Goal: Task Accomplishment & Management: Complete application form

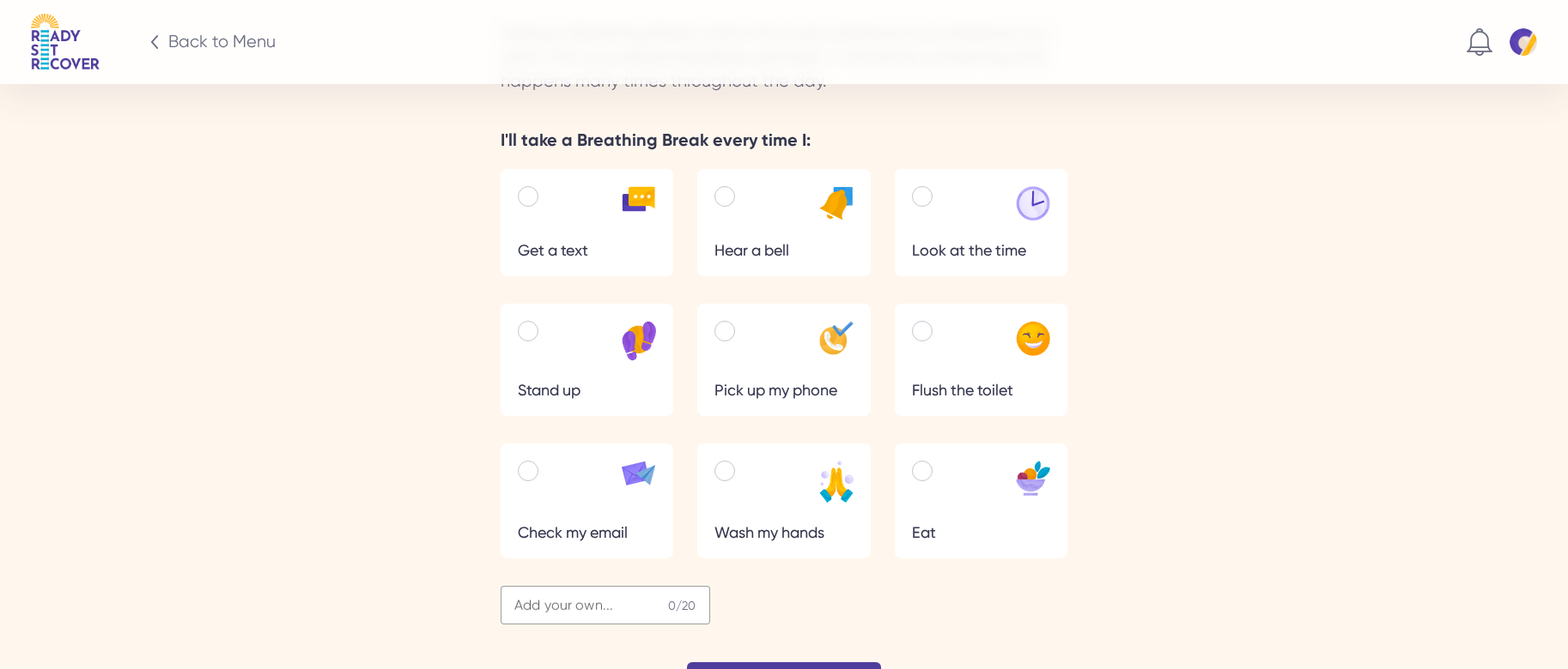
scroll to position [2901, 0]
click at [649, 585] on input "Add your own... 0 /20" at bounding box center [606, 604] width 210 height 39
type input "**********"
click at [777, 661] on div "Next" at bounding box center [784, 682] width 194 height 41
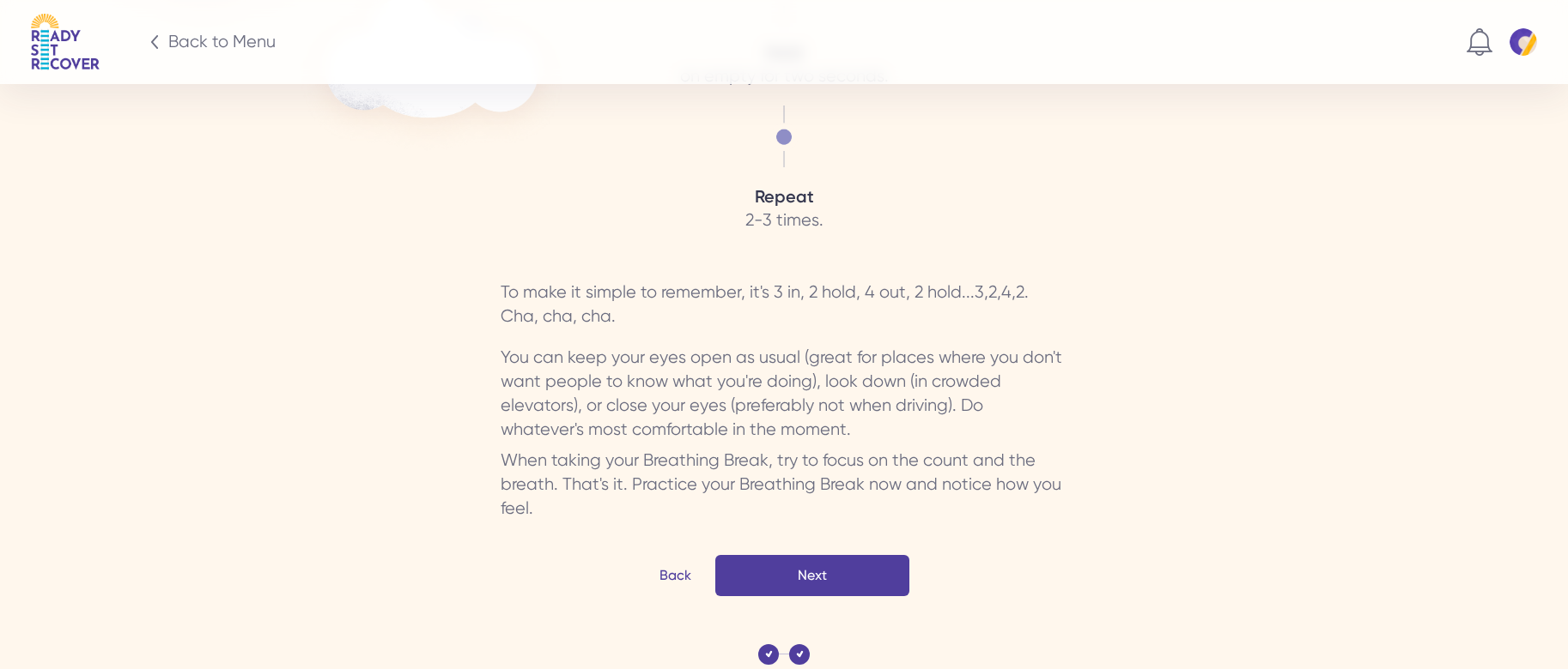
scroll to position [3618, 0]
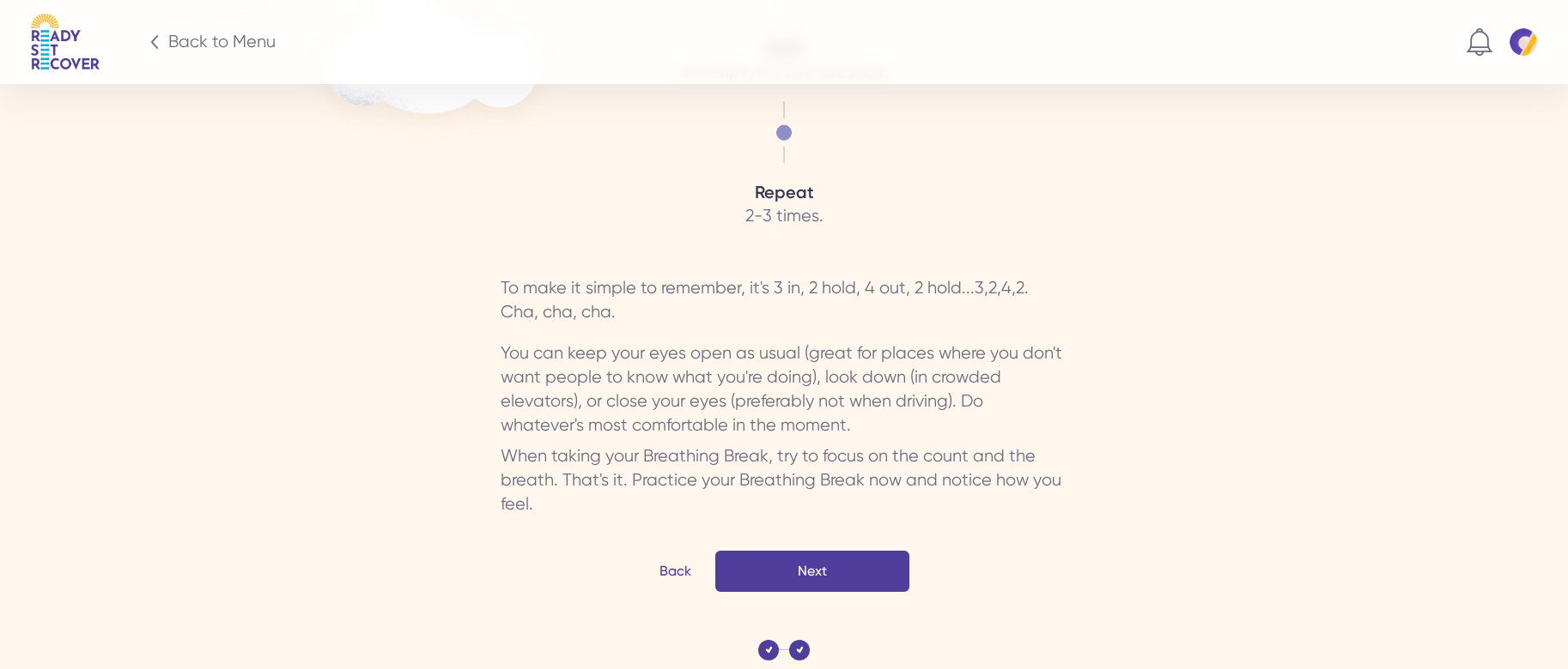
click at [886, 550] on button "Next" at bounding box center [812, 571] width 194 height 41
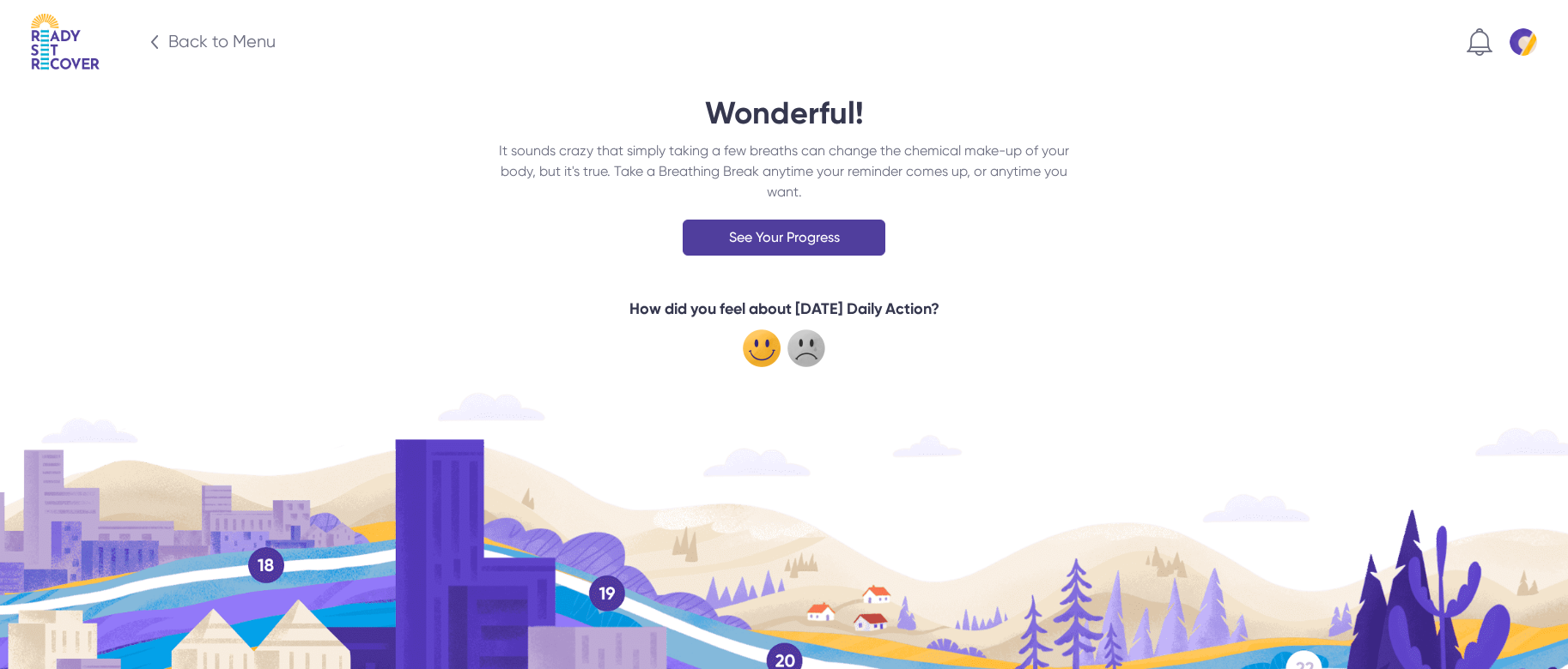
click at [762, 350] on img at bounding box center [761, 349] width 38 height 38
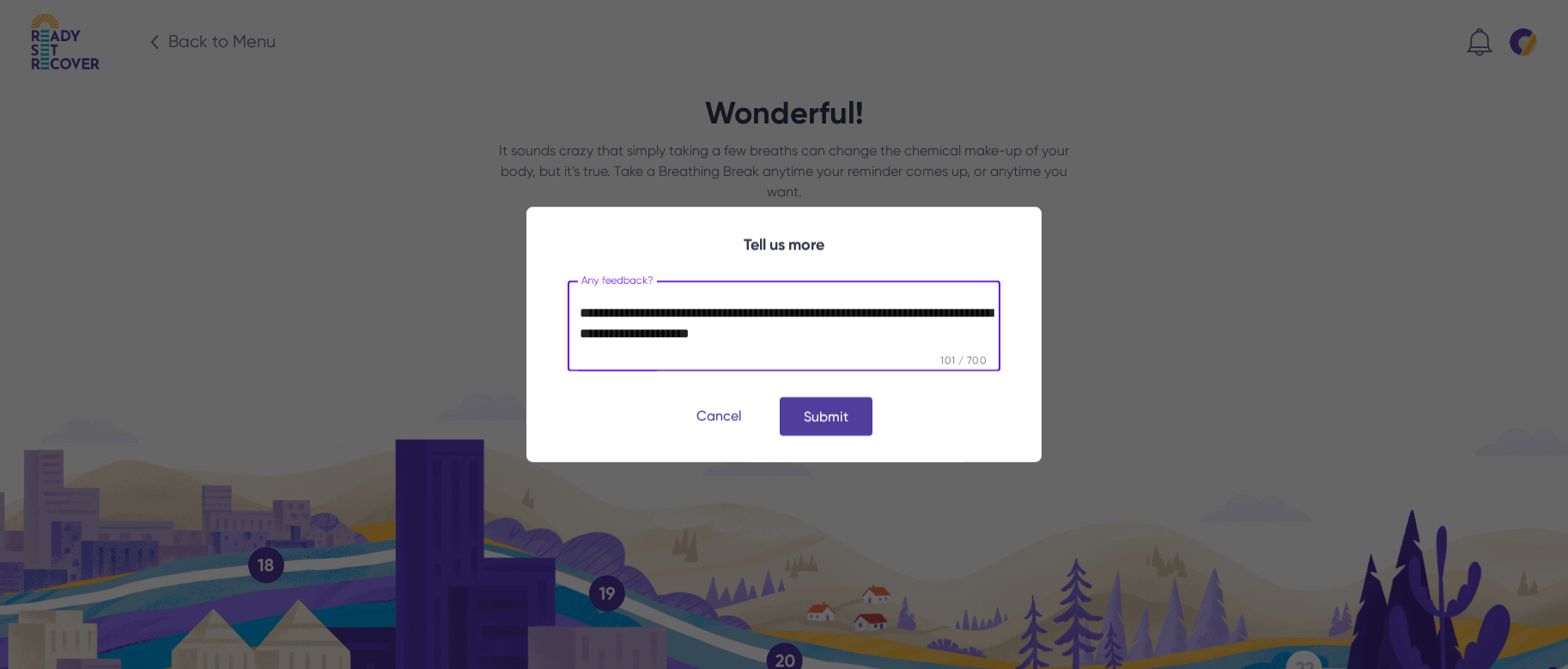
scroll to position [9, 0]
type textarea "**********"
click at [815, 414] on span "submit" at bounding box center [826, 417] width 93 height 41
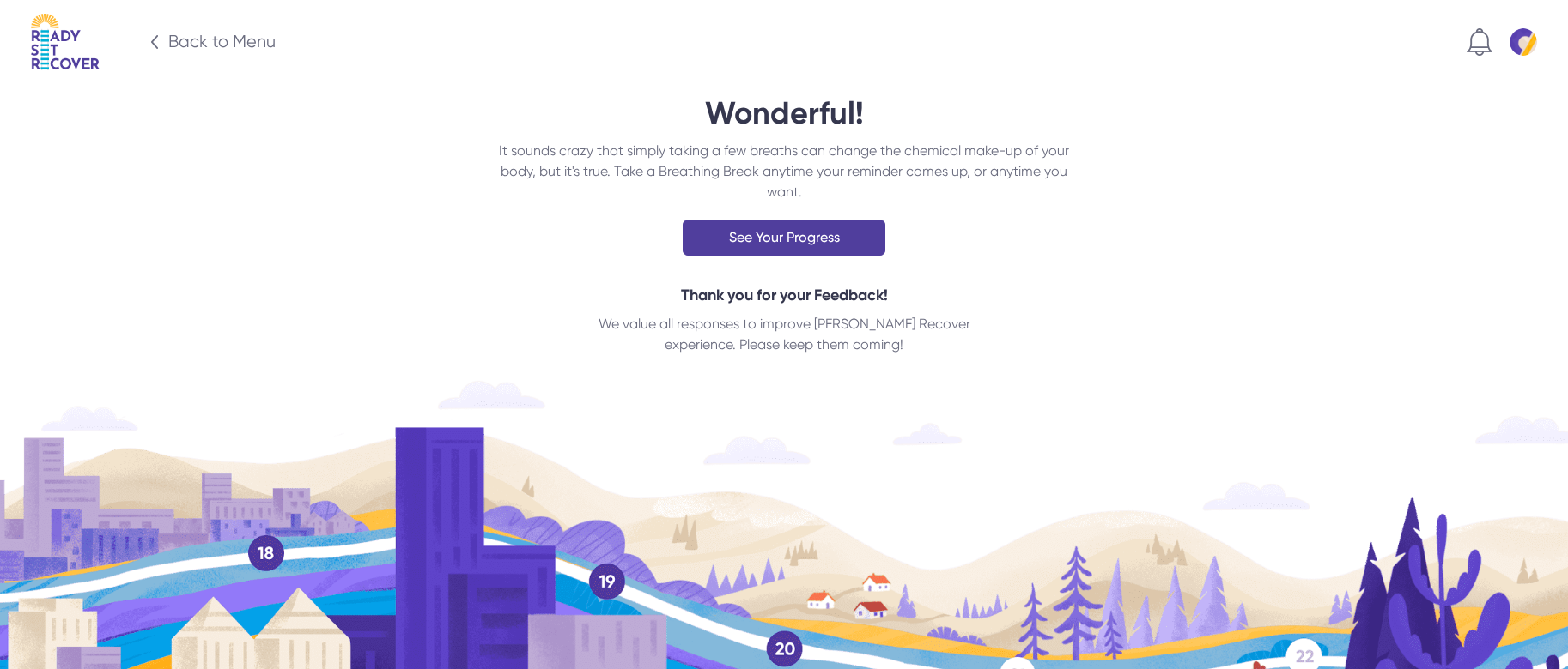
click at [174, 40] on div "Back to Menu" at bounding box center [222, 42] width 107 height 24
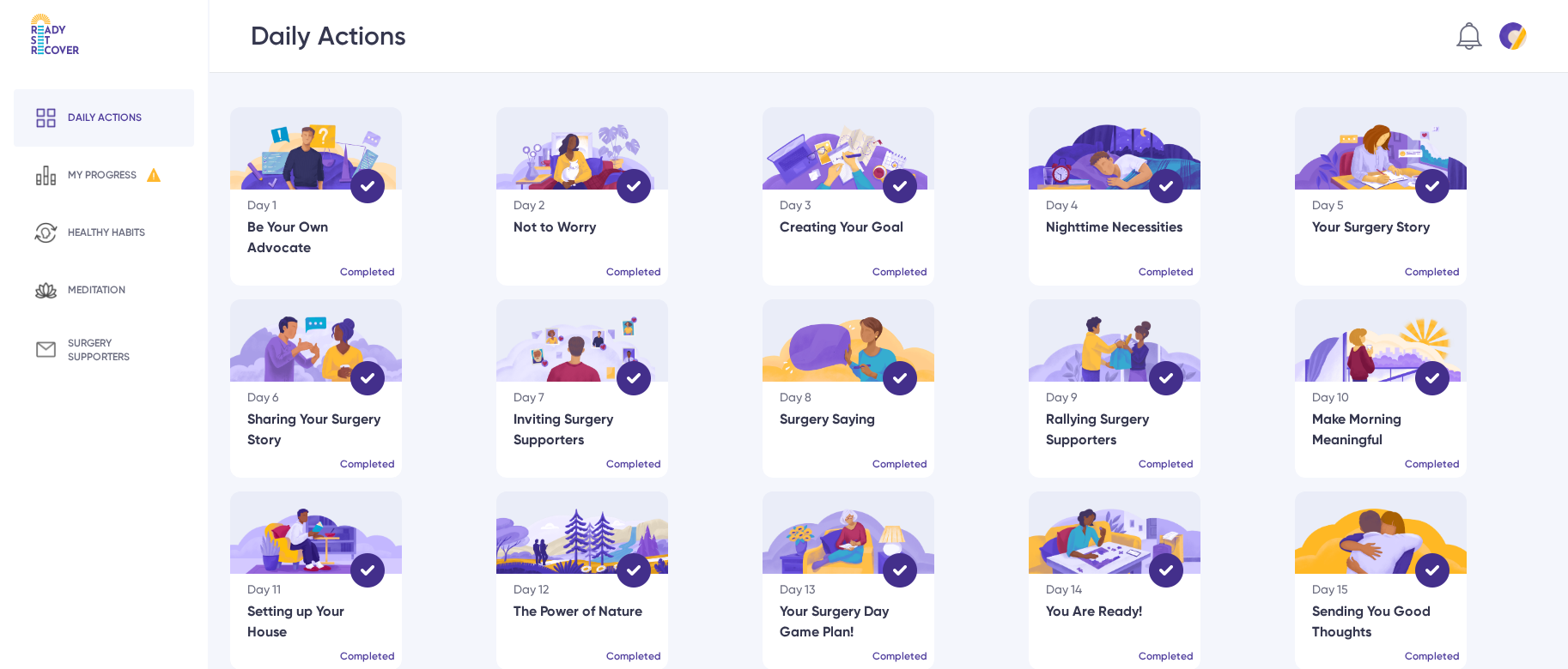
click at [174, 40] on div at bounding box center [104, 52] width 180 height 76
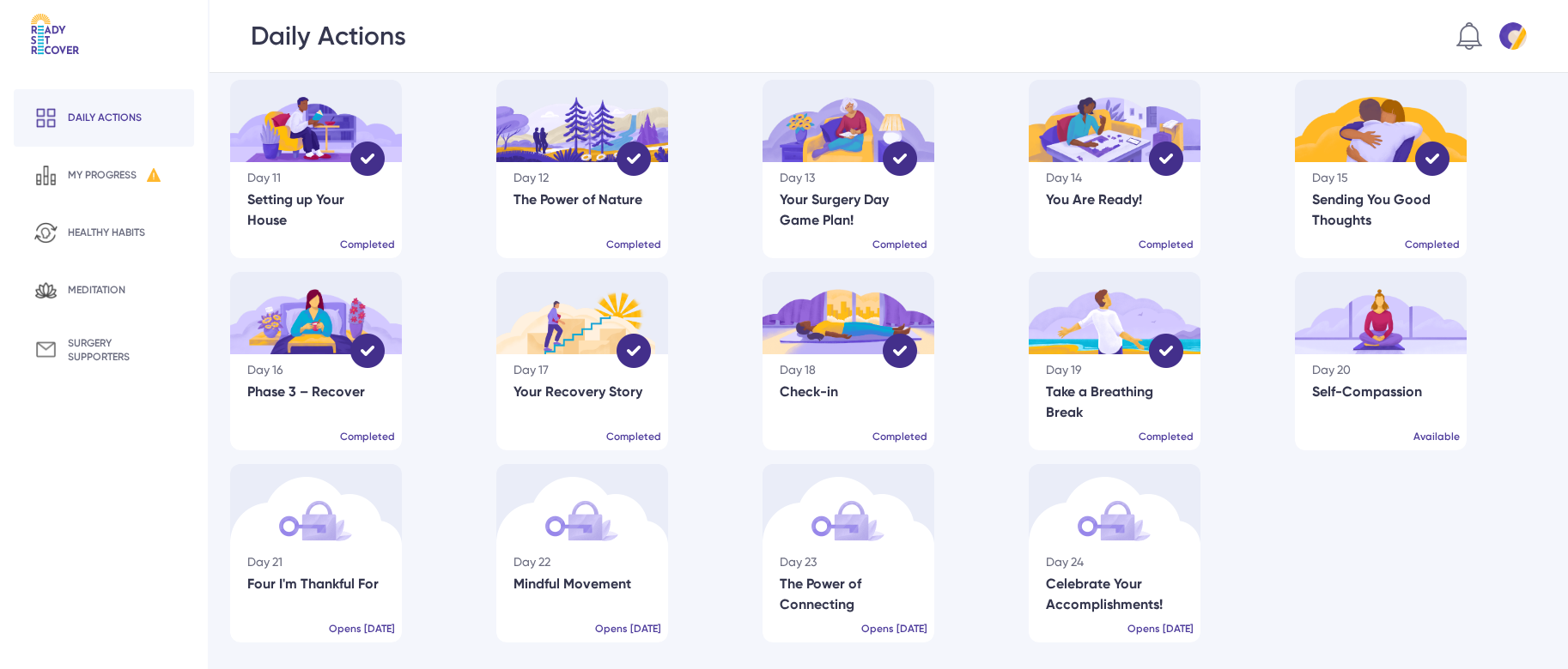
scroll to position [420, 0]
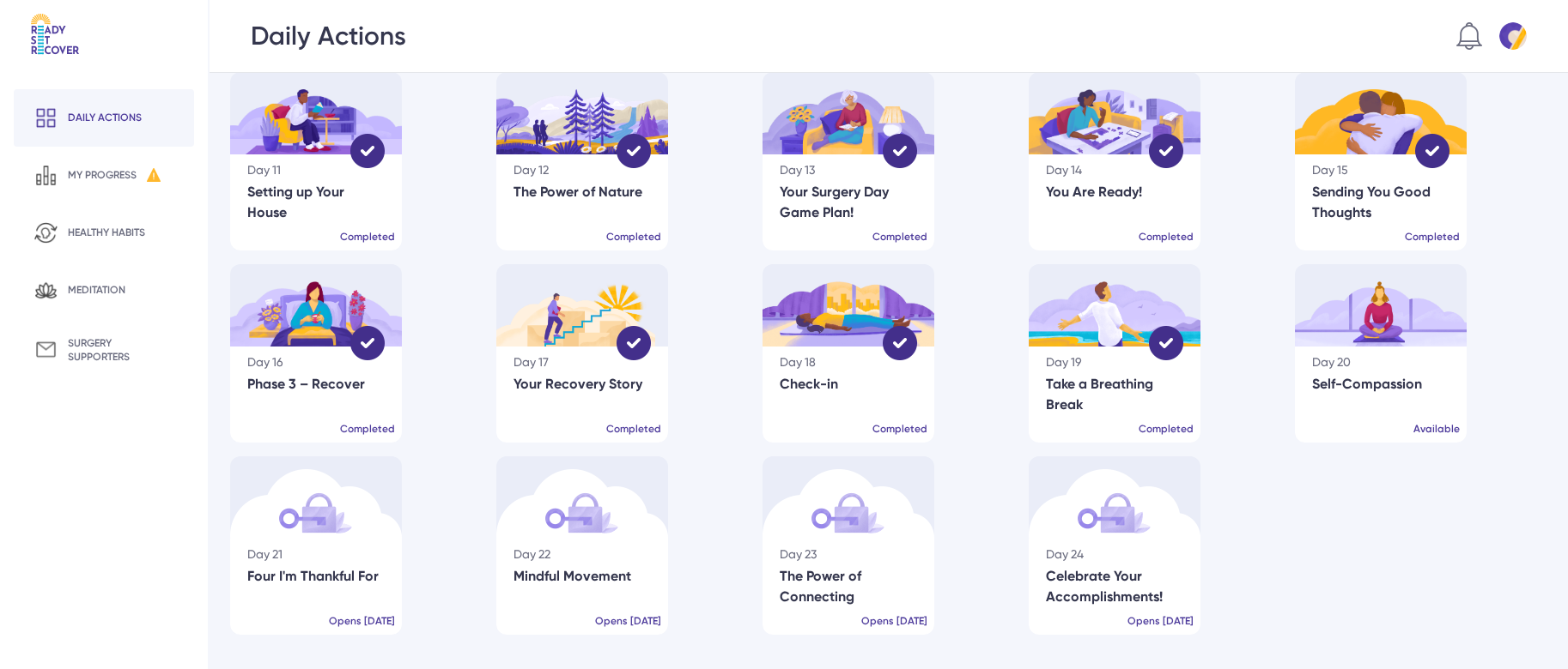
click at [1348, 375] on div "Self-Compassion" at bounding box center [1381, 385] width 137 height 21
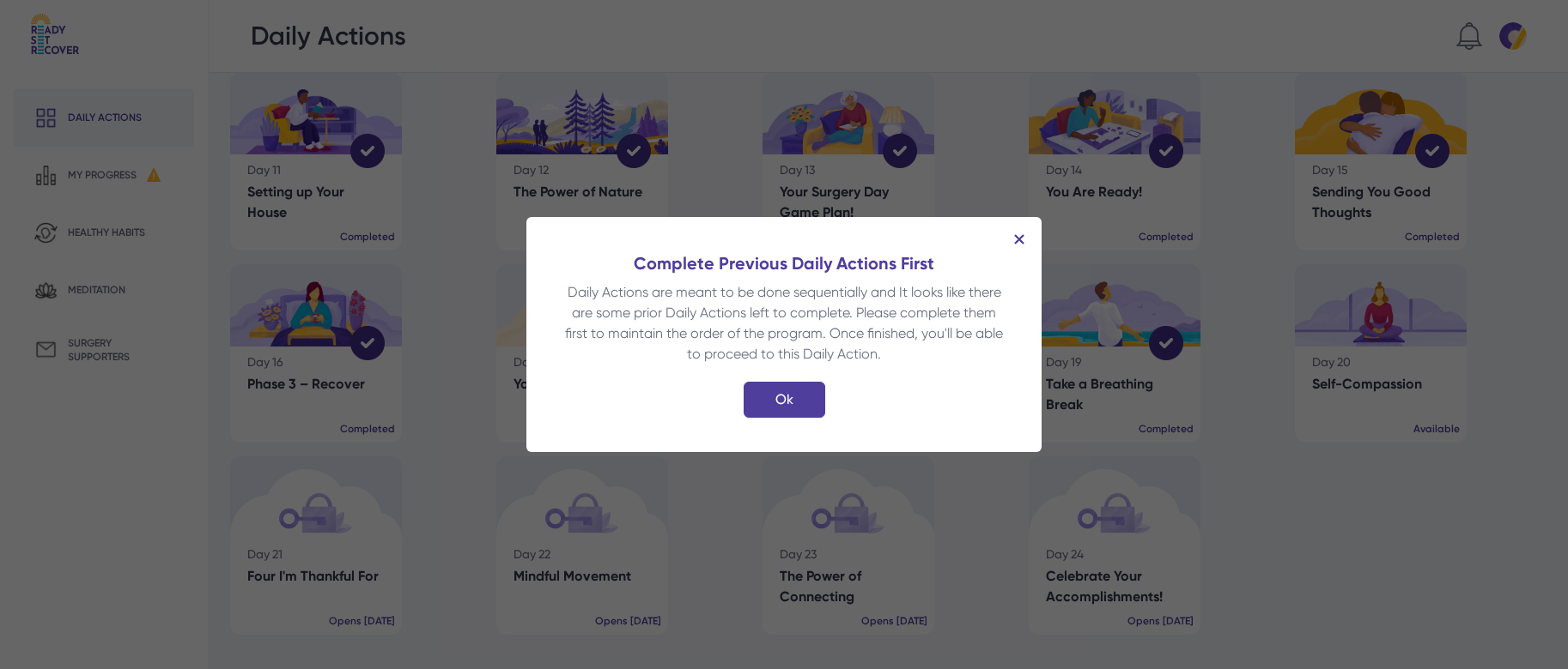
click at [1022, 234] on img at bounding box center [1019, 240] width 10 height 10
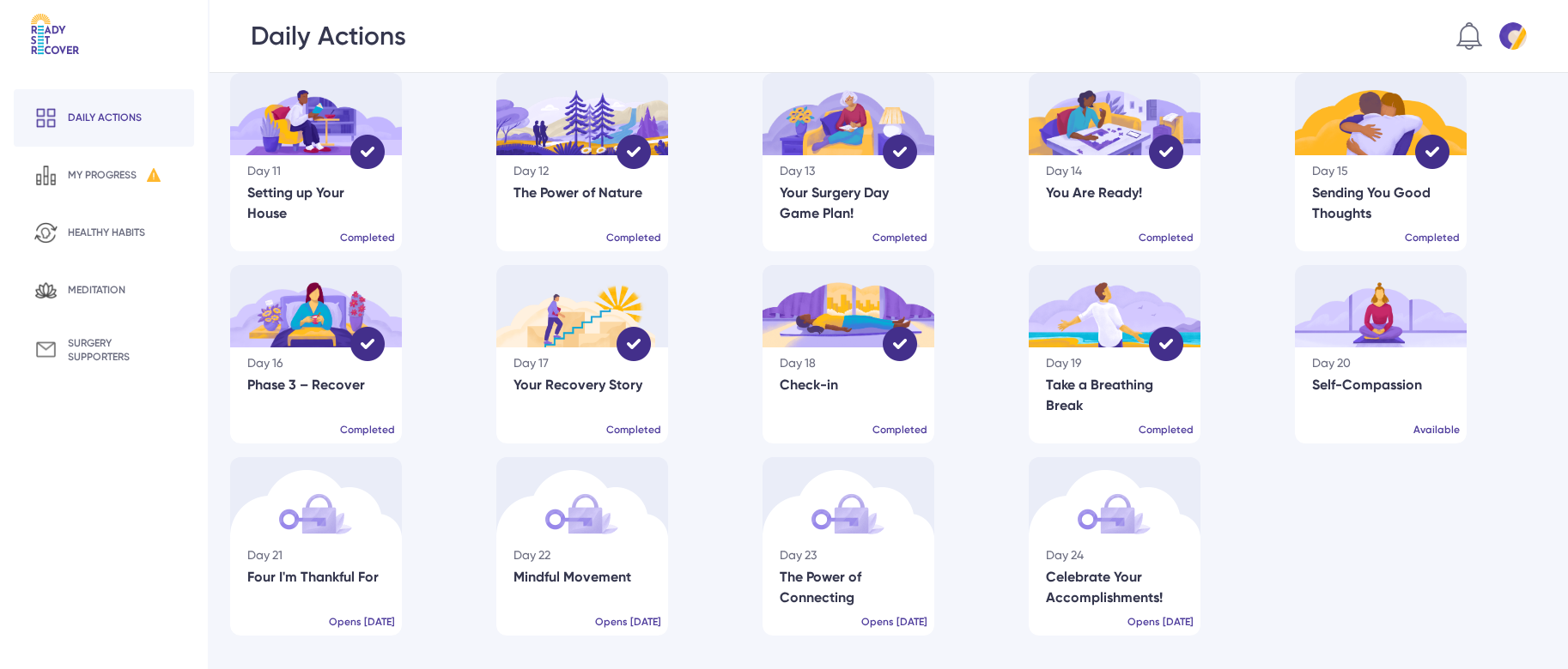
scroll to position [420, 0]
click at [1388, 377] on div "Self-Compassion" at bounding box center [1381, 385] width 137 height 21
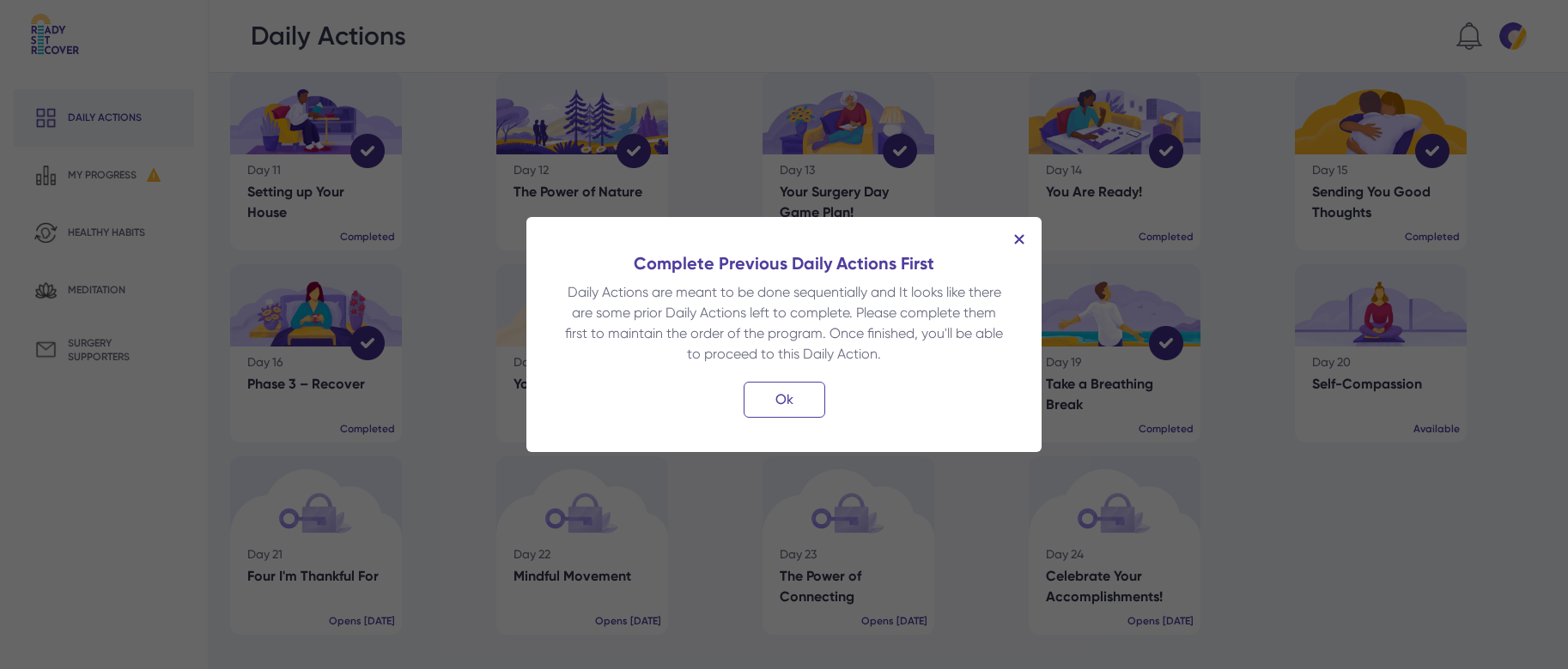
click at [798, 392] on div "Ok" at bounding box center [784, 400] width 82 height 36
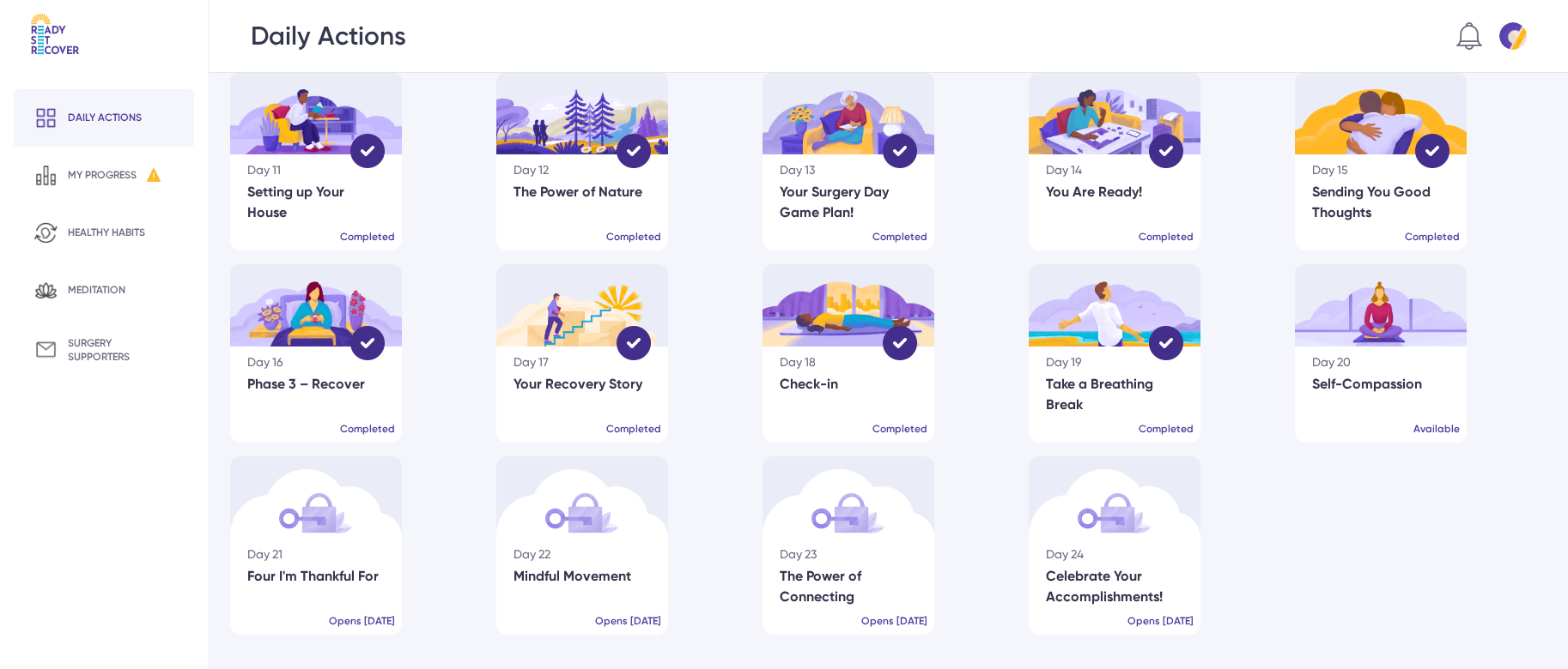
click at [122, 113] on div "Daily actions" at bounding box center [105, 118] width 74 height 14
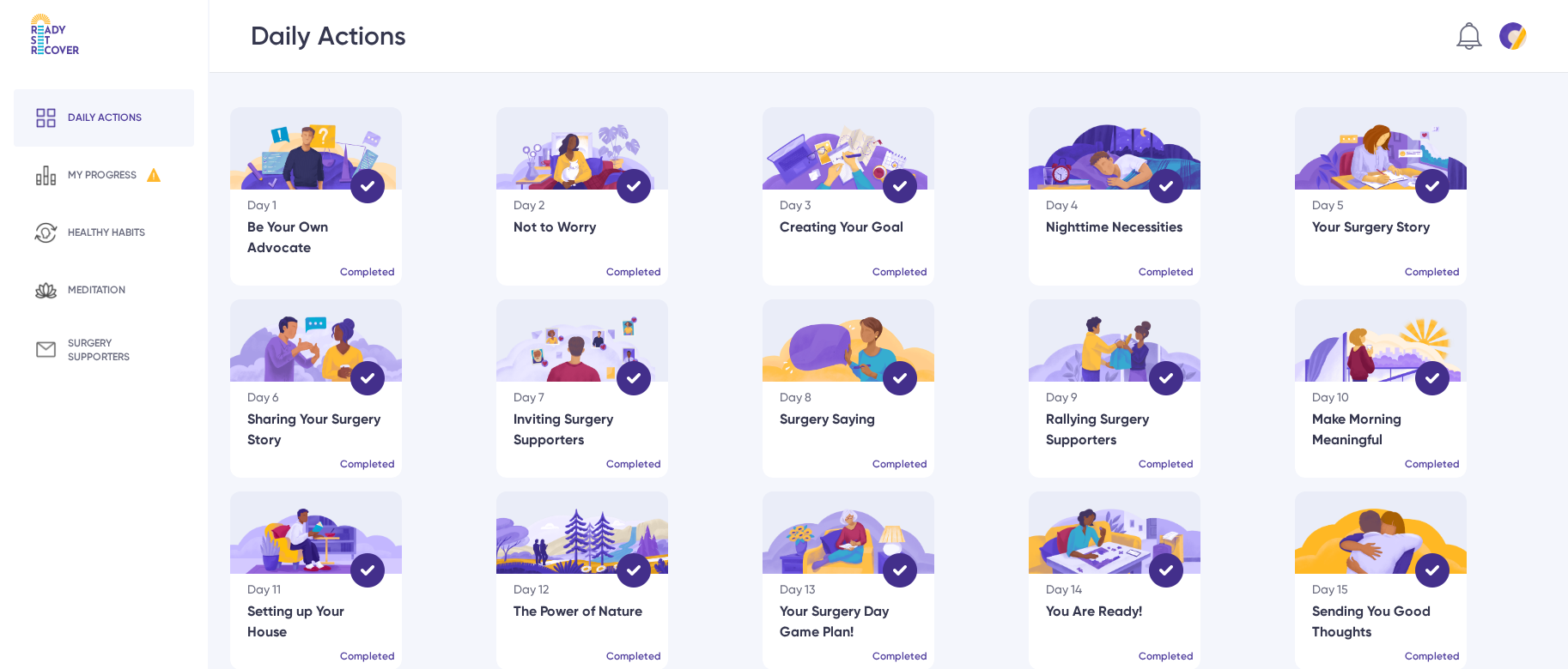
click at [1516, 35] on img at bounding box center [1513, 36] width 27 height 27
click at [1491, 132] on div "Log Out" at bounding box center [1485, 131] width 52 height 21
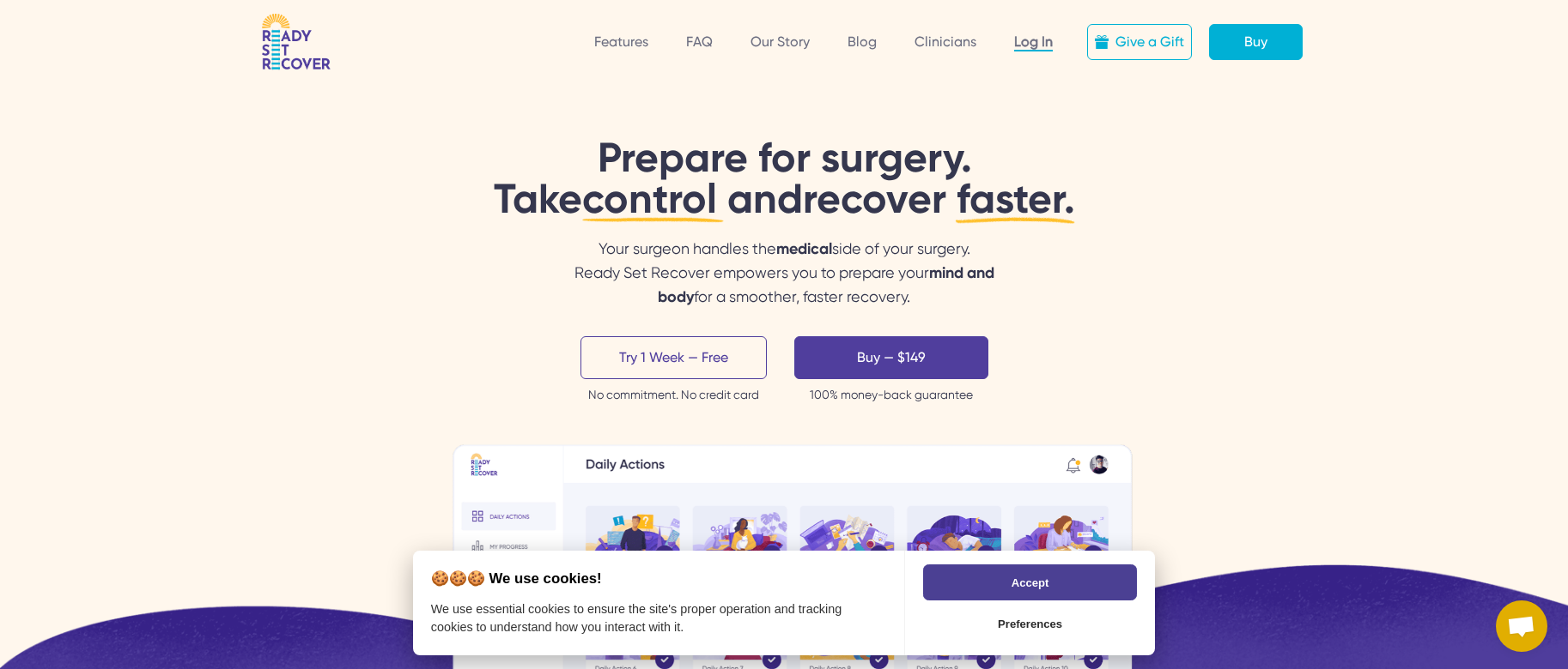
click at [1040, 40] on link "Log In" at bounding box center [1033, 42] width 39 height 18
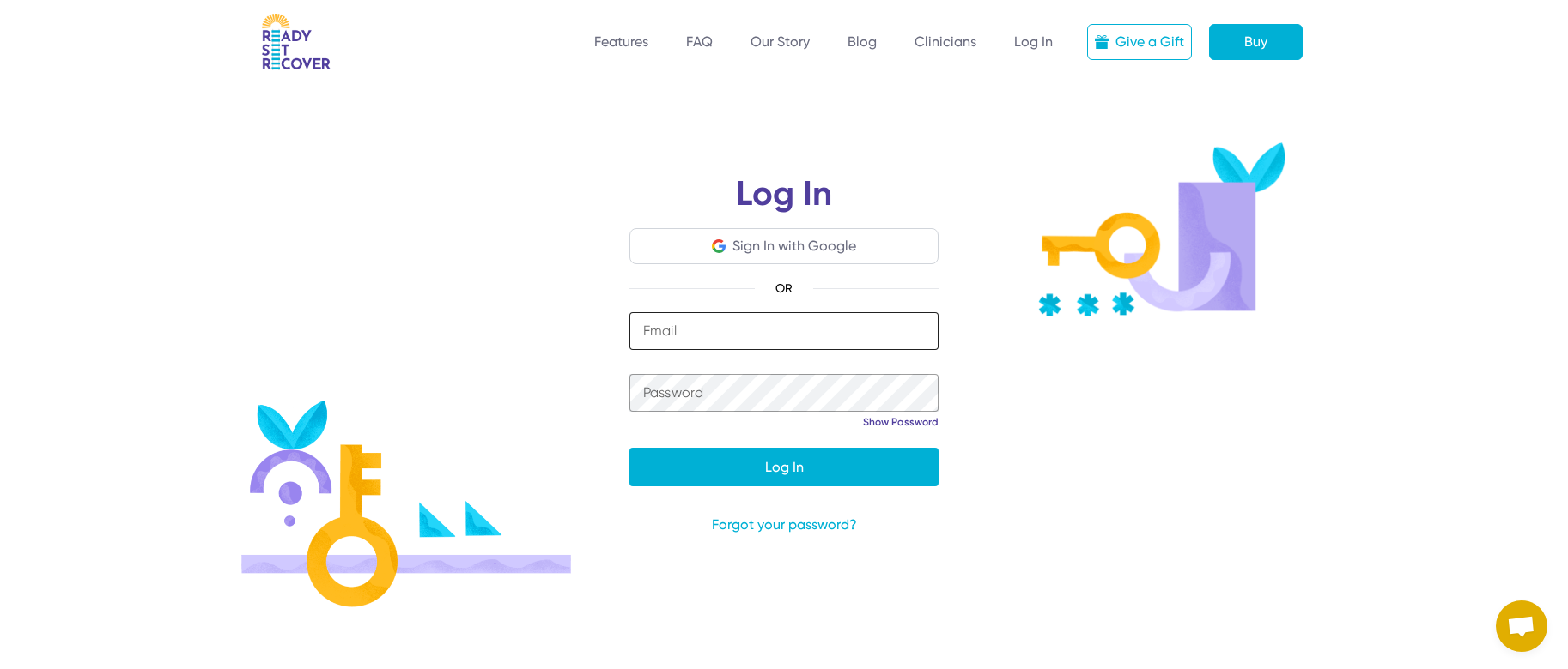
click at [752, 330] on input "email" at bounding box center [784, 331] width 309 height 38
type input "**********"
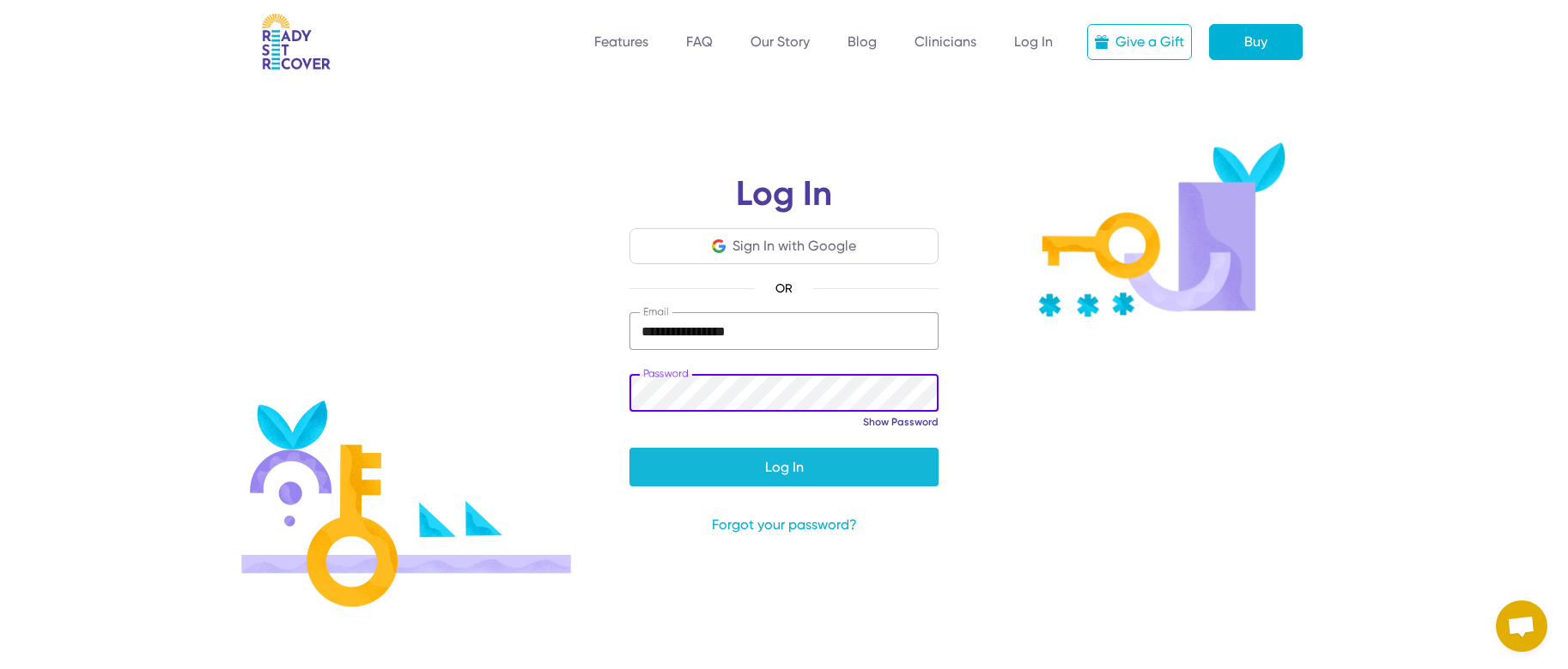
click at [797, 469] on span "submit" at bounding box center [784, 467] width 309 height 41
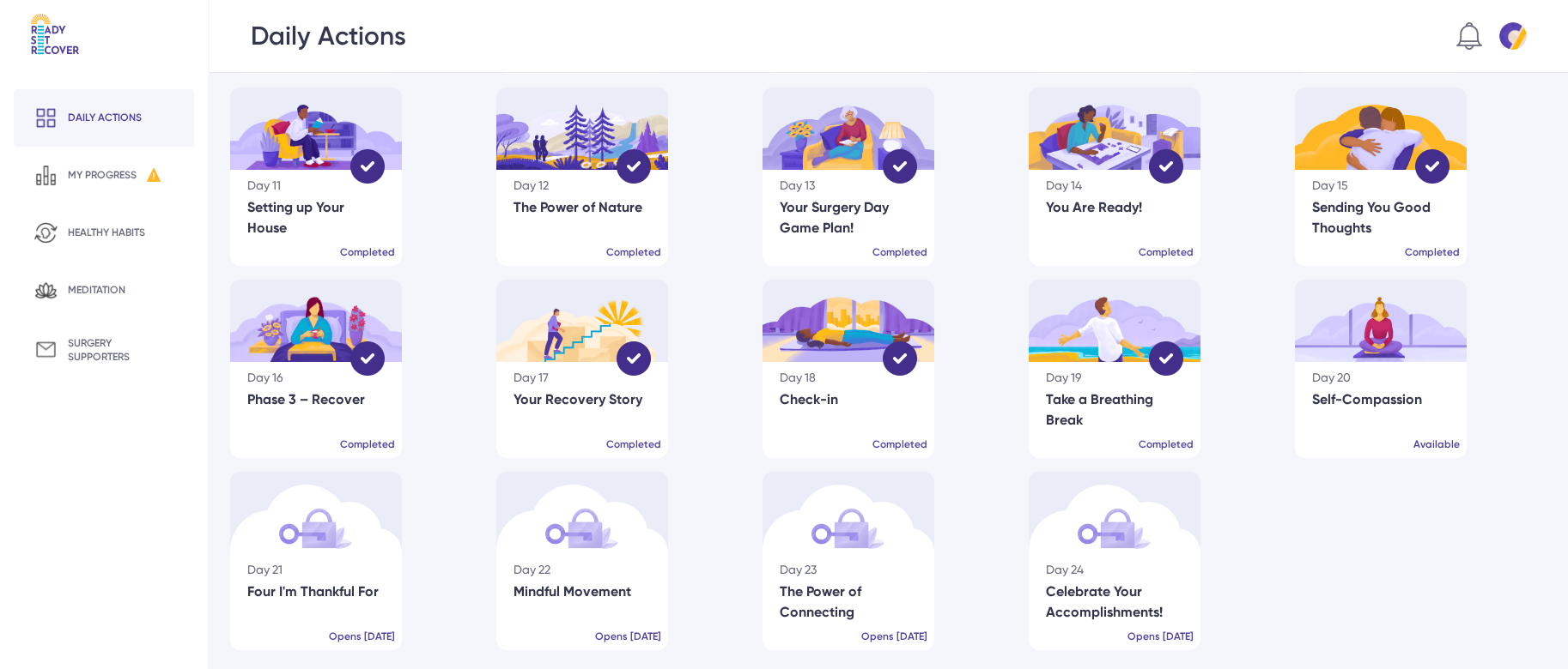
scroll to position [420, 0]
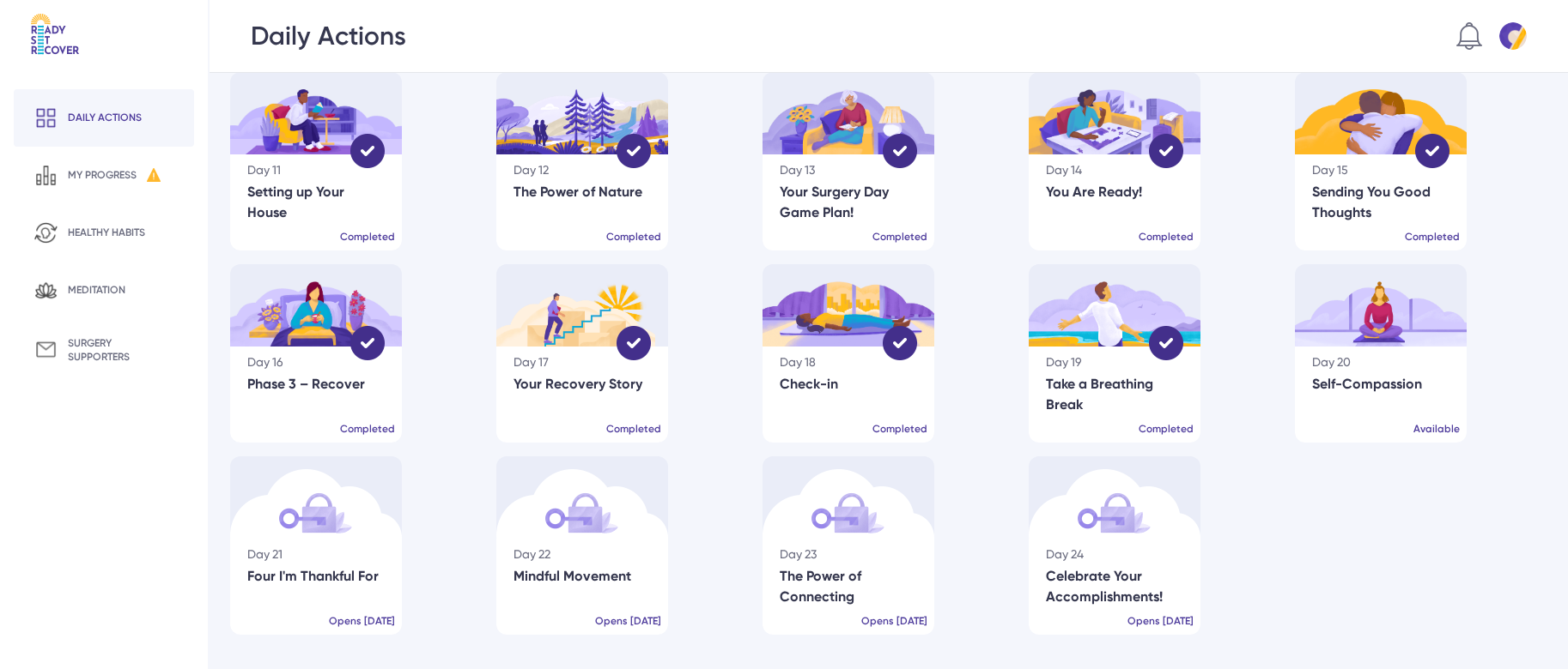
click at [1372, 374] on div "Self-Compassion" at bounding box center [1381, 385] width 137 height 21
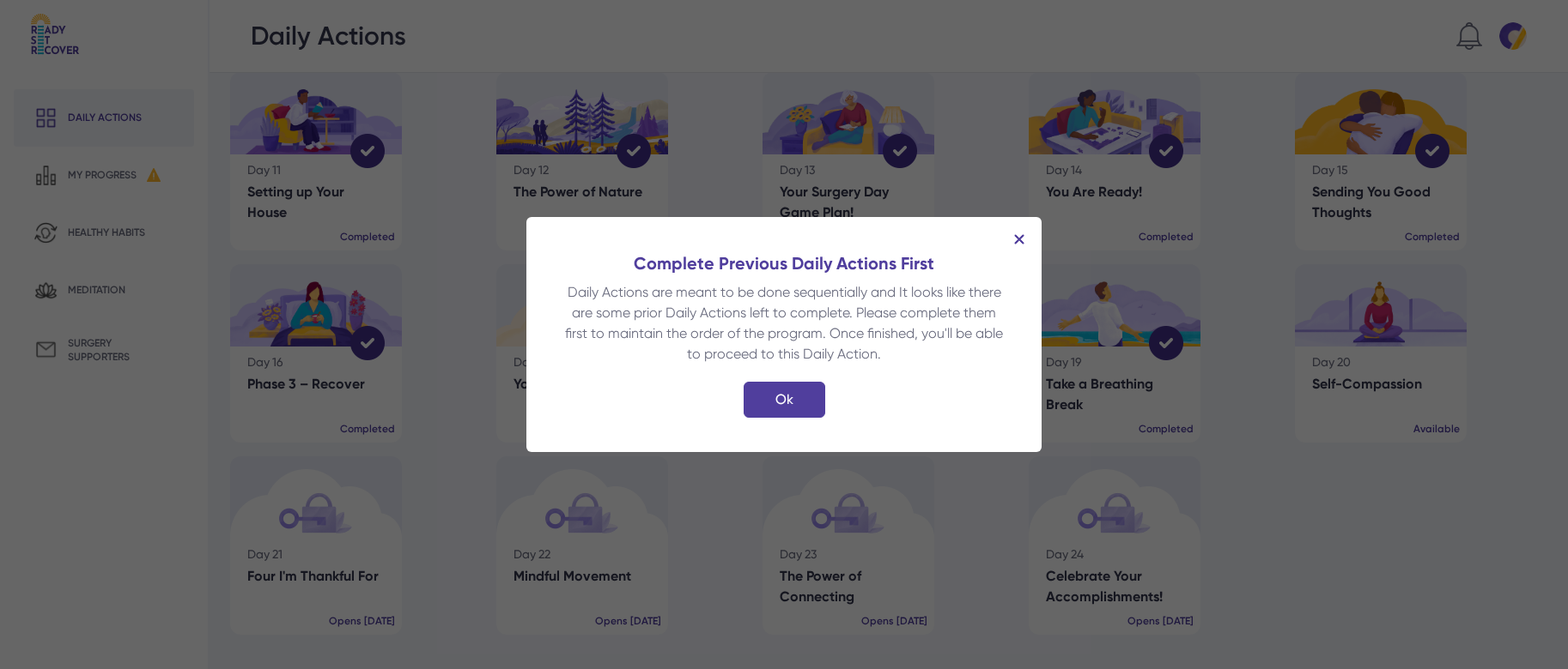
click at [1016, 234] on img at bounding box center [1019, 240] width 10 height 10
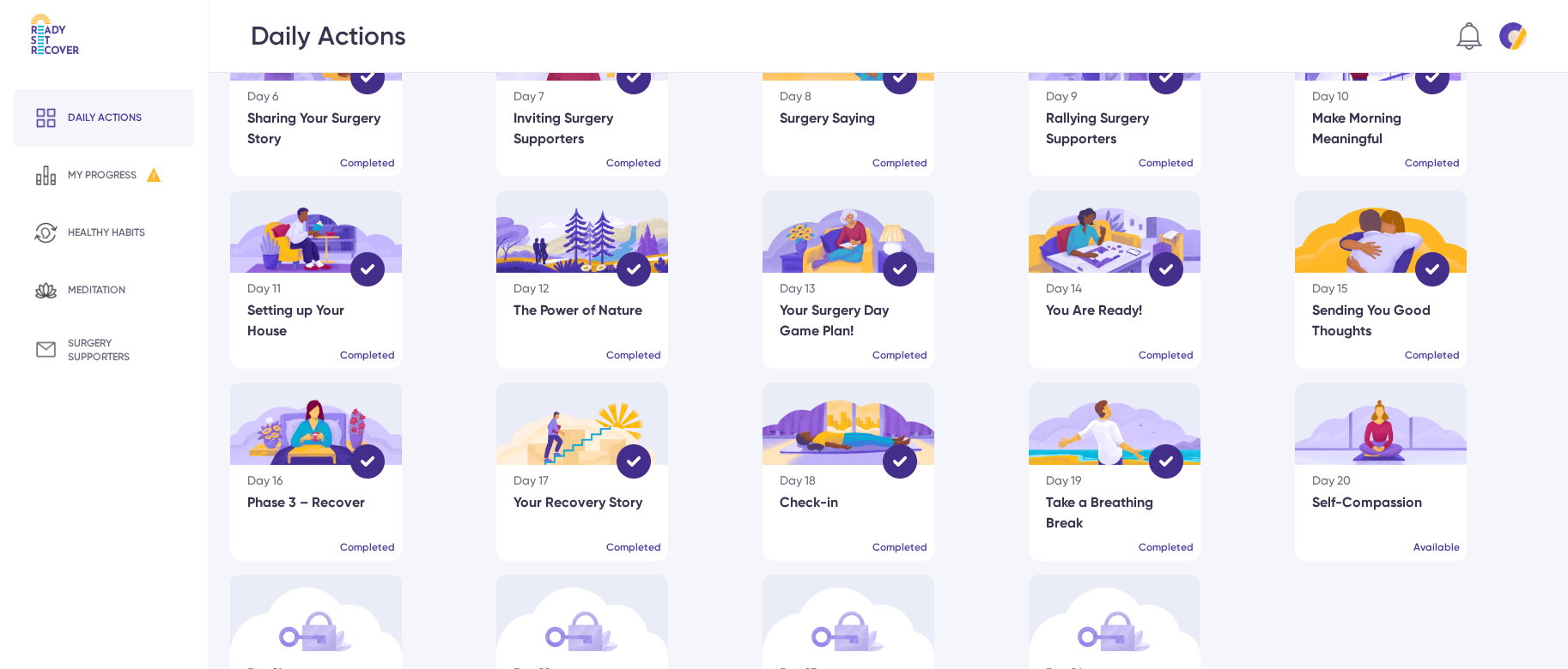
scroll to position [304, 0]
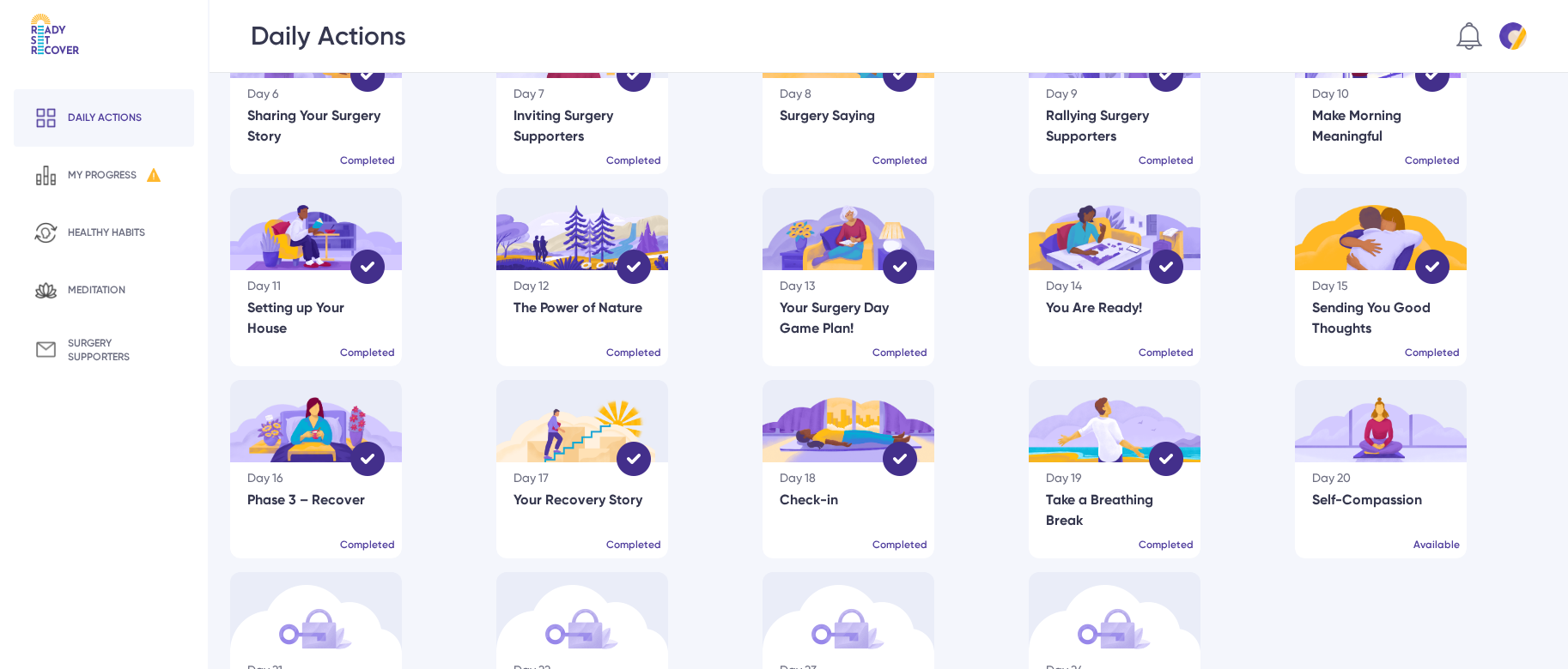
click at [1401, 497] on div "Self-Compassion" at bounding box center [1381, 501] width 137 height 21
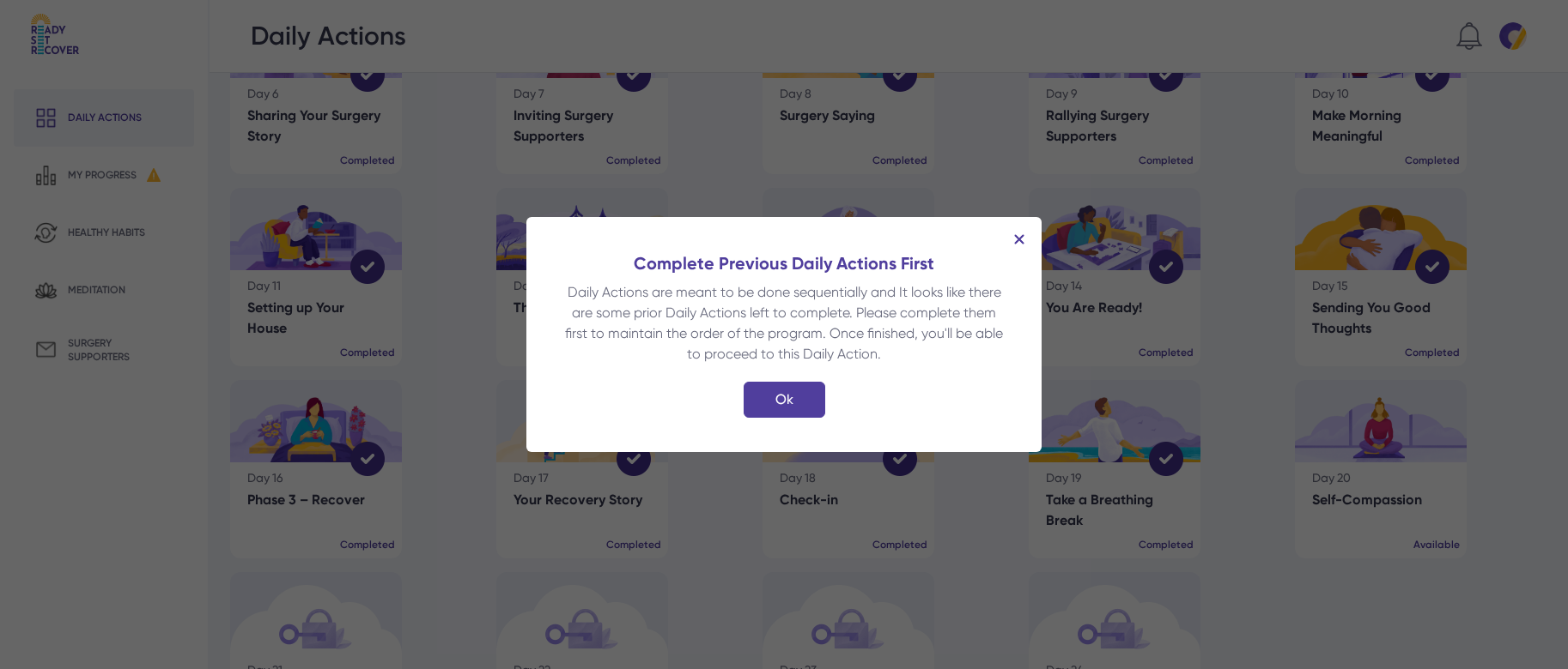
click at [1019, 234] on img at bounding box center [1019, 240] width 10 height 10
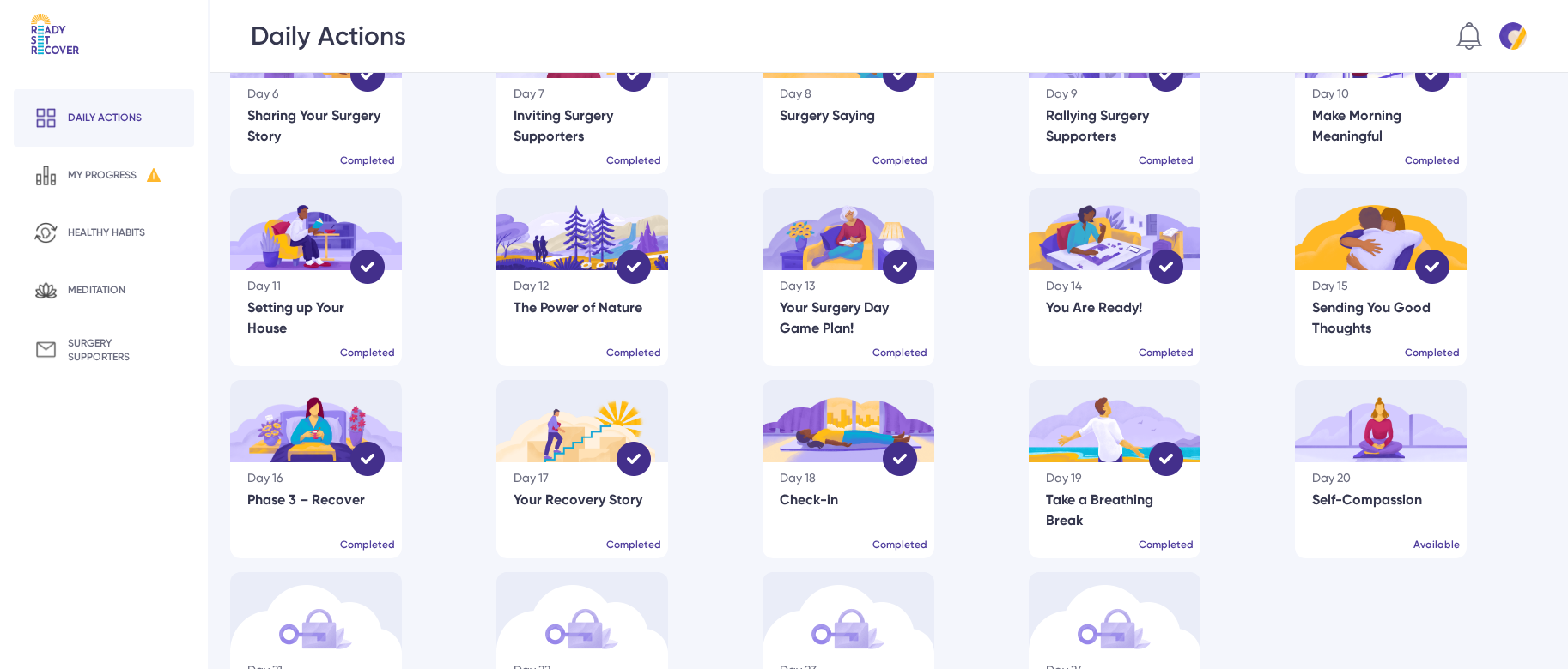
click at [1400, 494] on div "Self-Compassion" at bounding box center [1381, 501] width 137 height 21
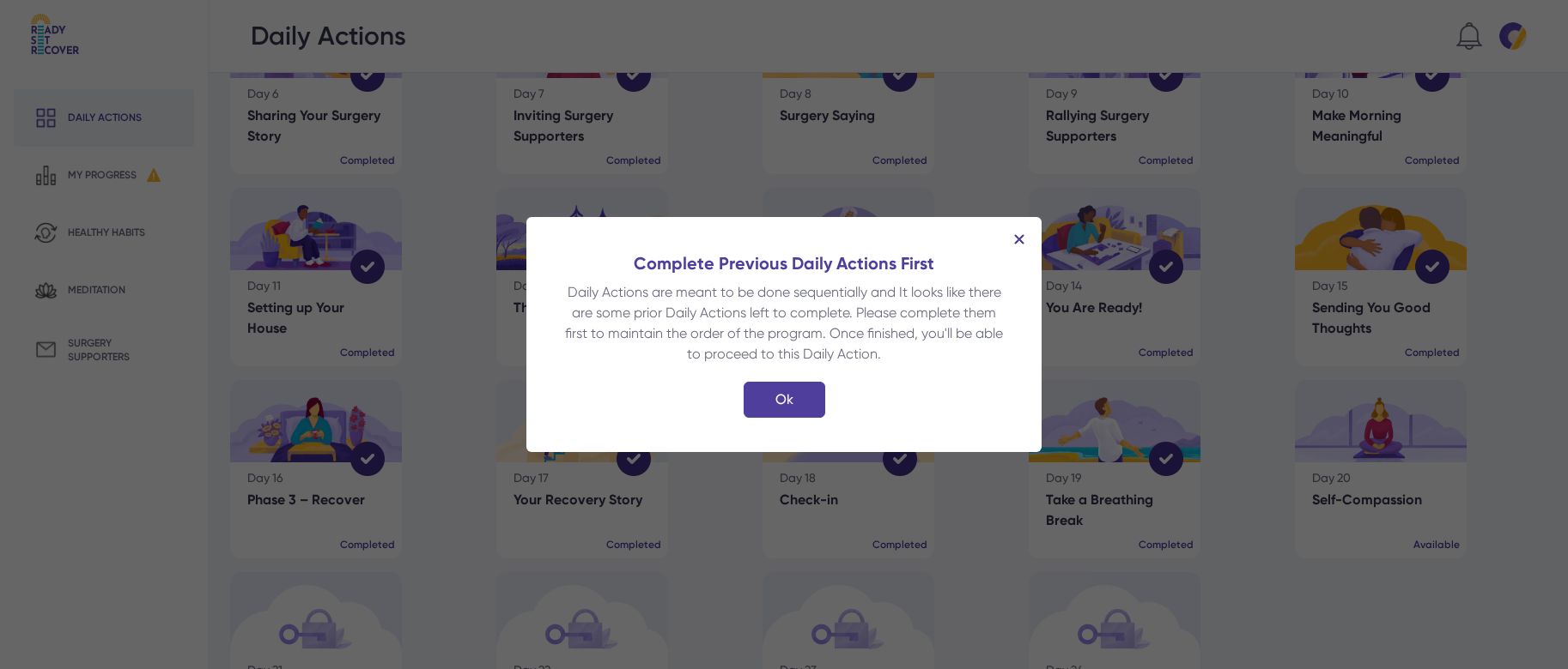
click at [1019, 236] on img at bounding box center [1019, 240] width 10 height 10
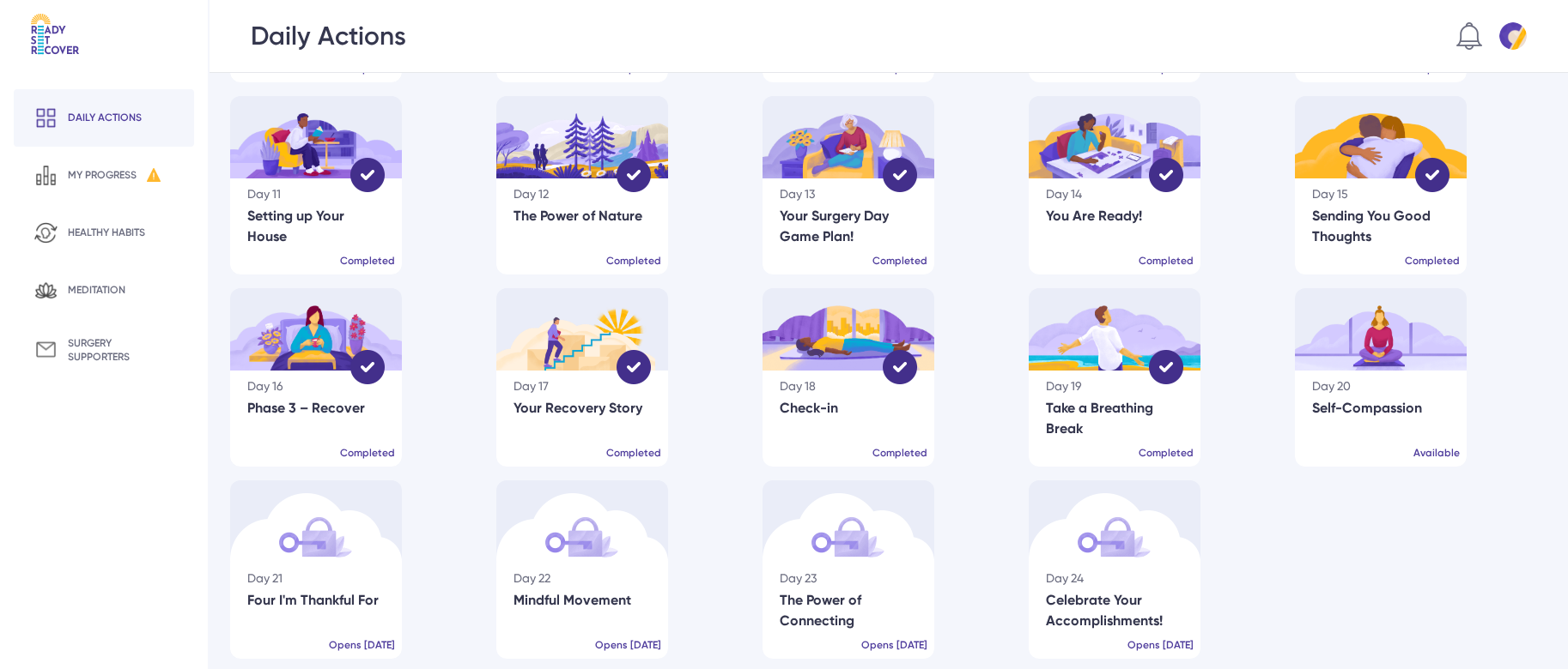
scroll to position [420, 0]
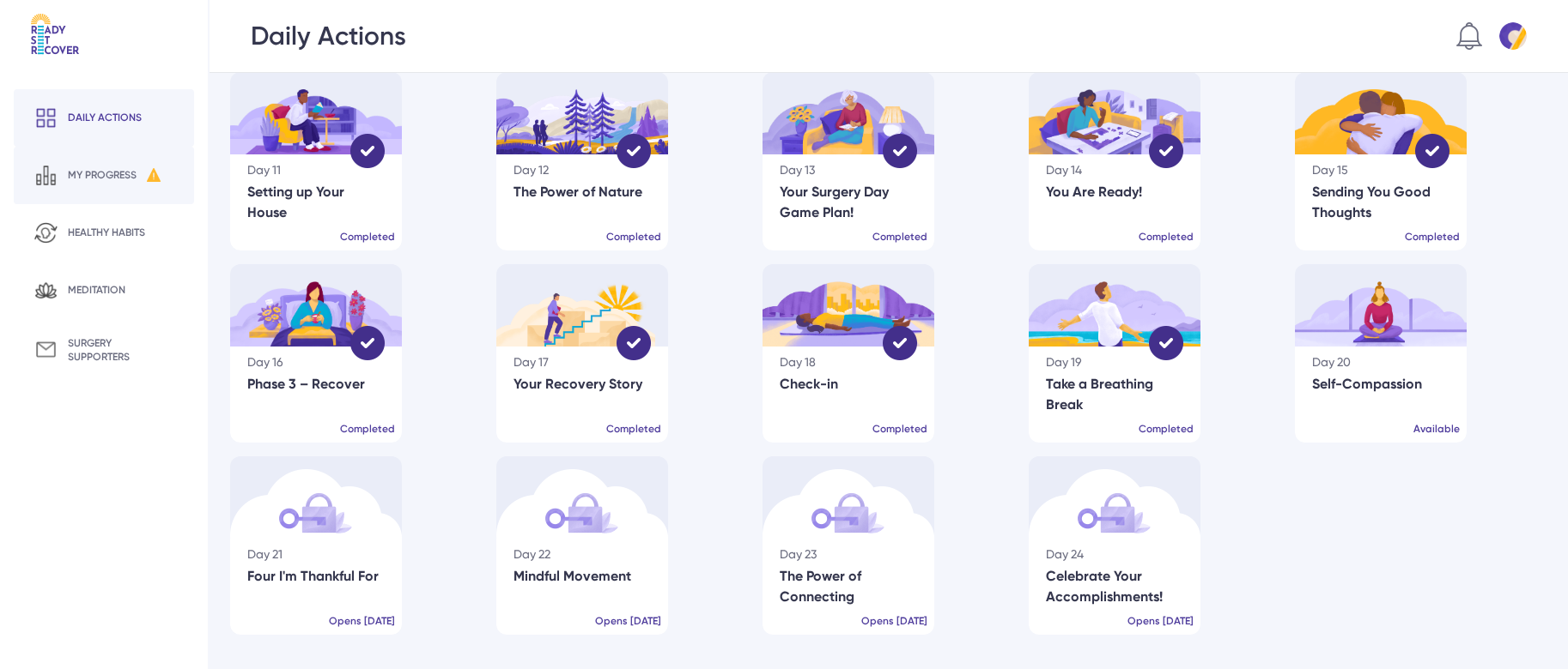
click at [123, 173] on div "my progress" at bounding box center [102, 175] width 69 height 14
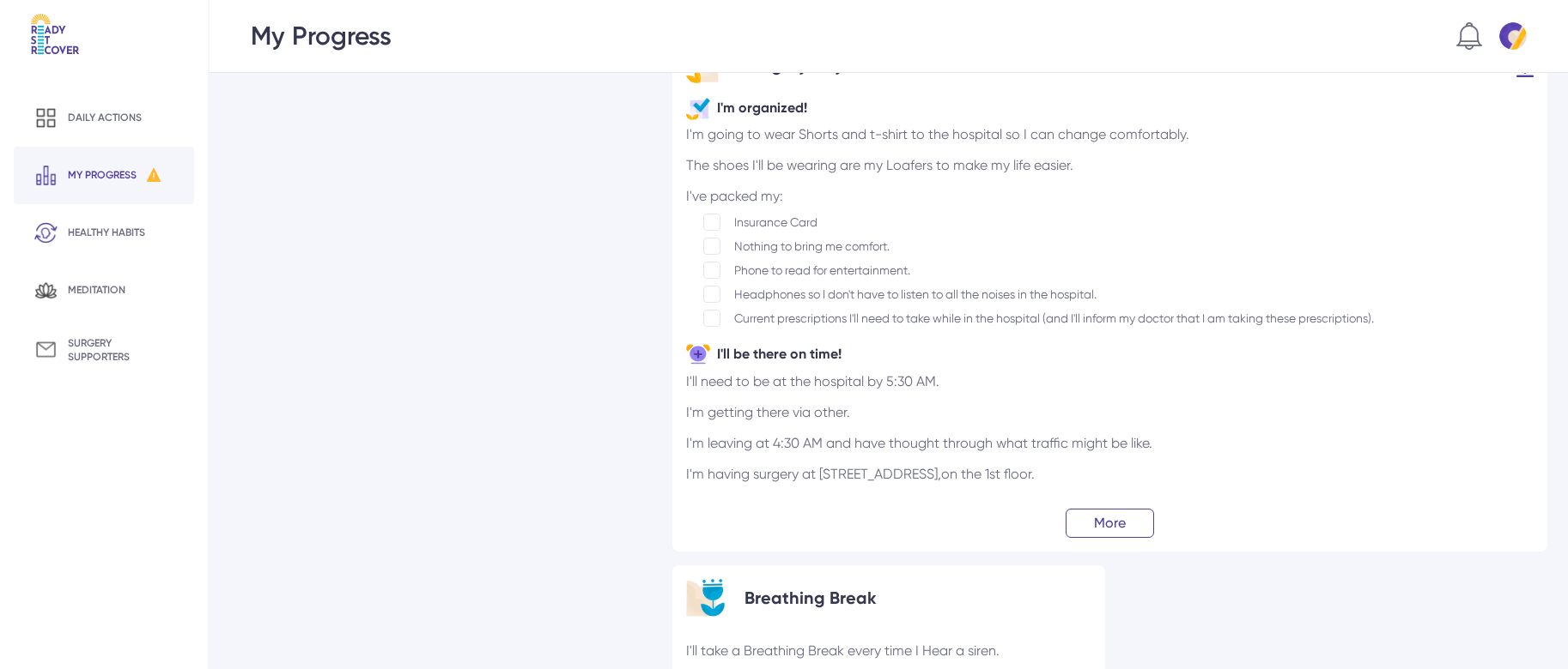
scroll to position [1282, 0]
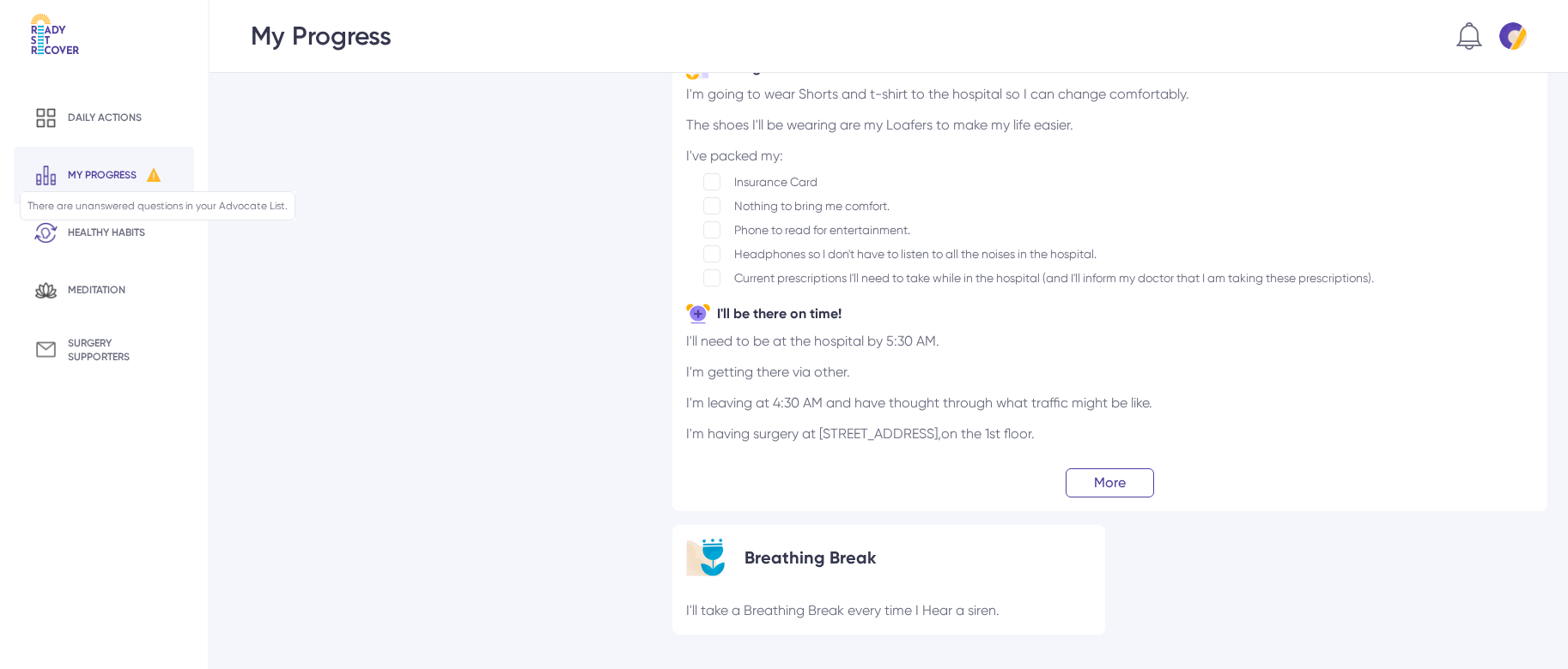
click at [156, 175] on img at bounding box center [154, 175] width 14 height 14
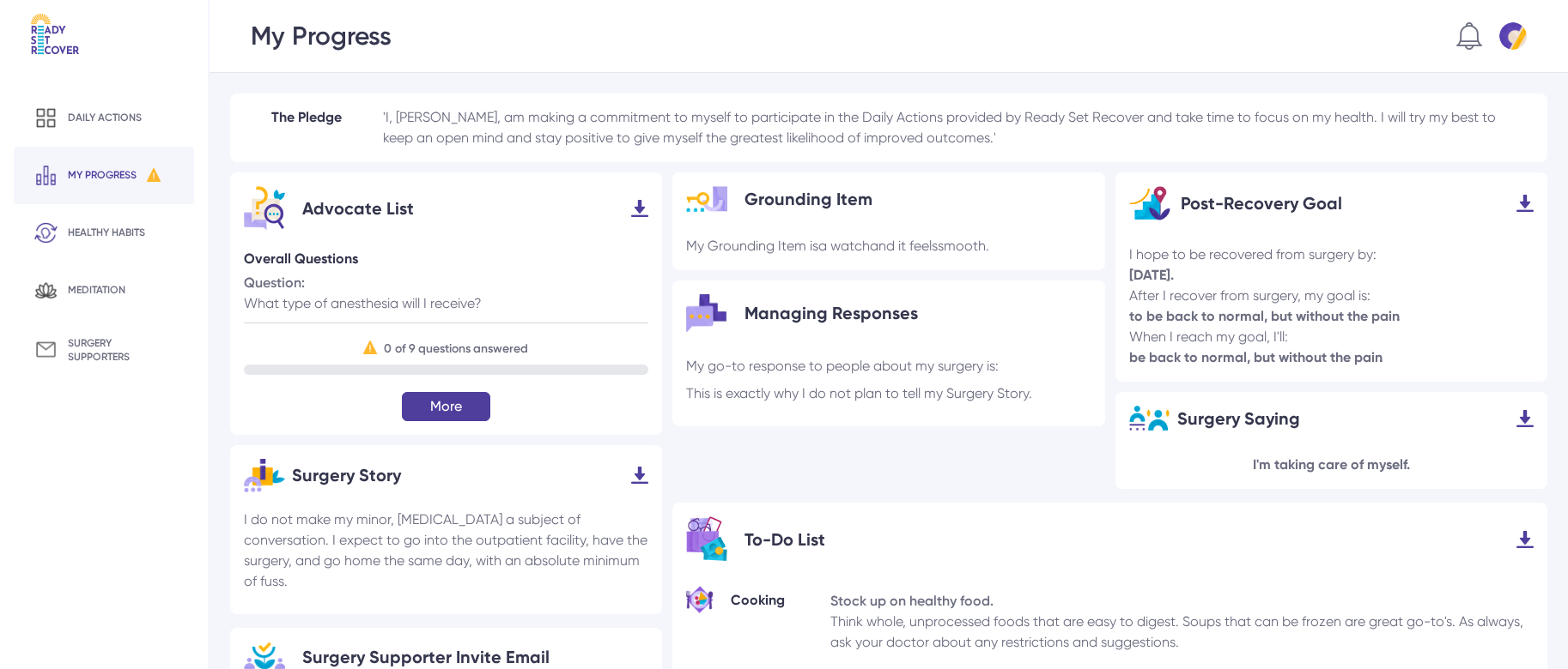
click at [450, 400] on button "More" at bounding box center [446, 407] width 88 height 29
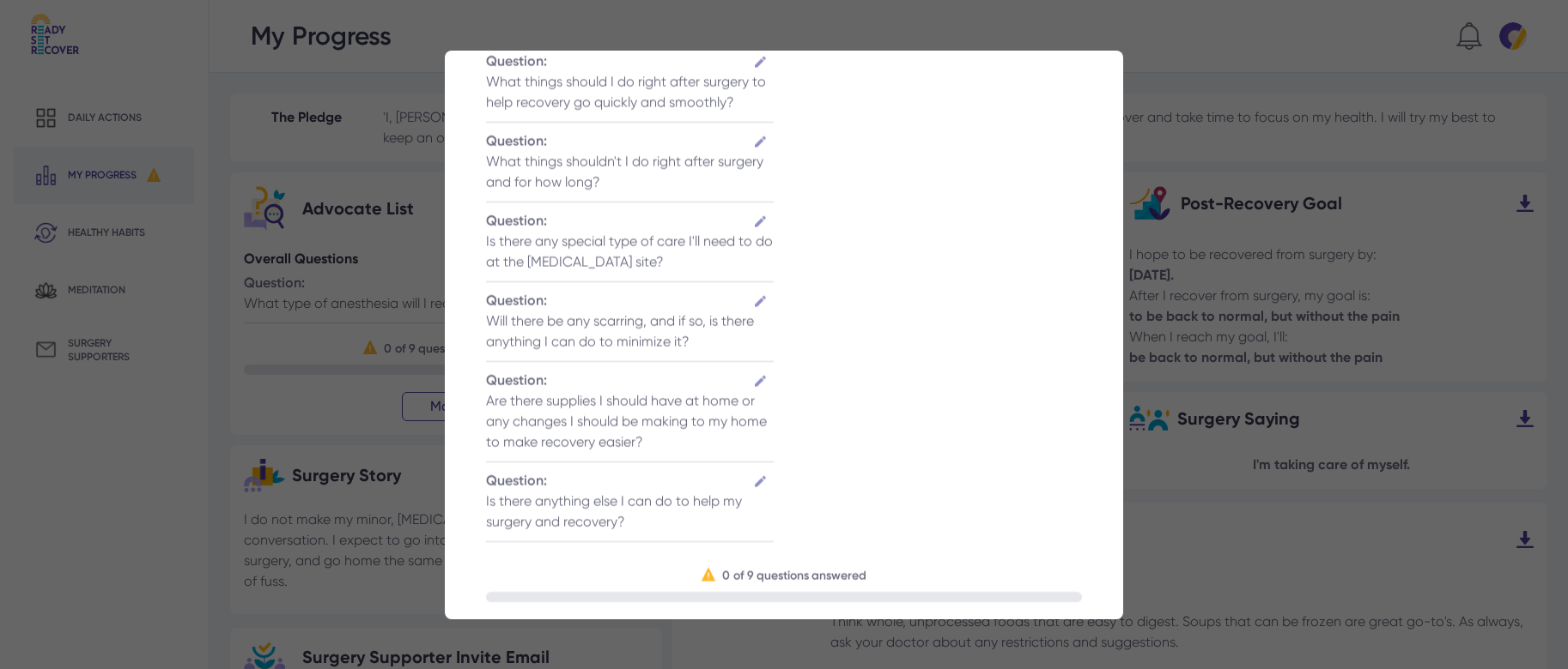
scroll to position [407, 0]
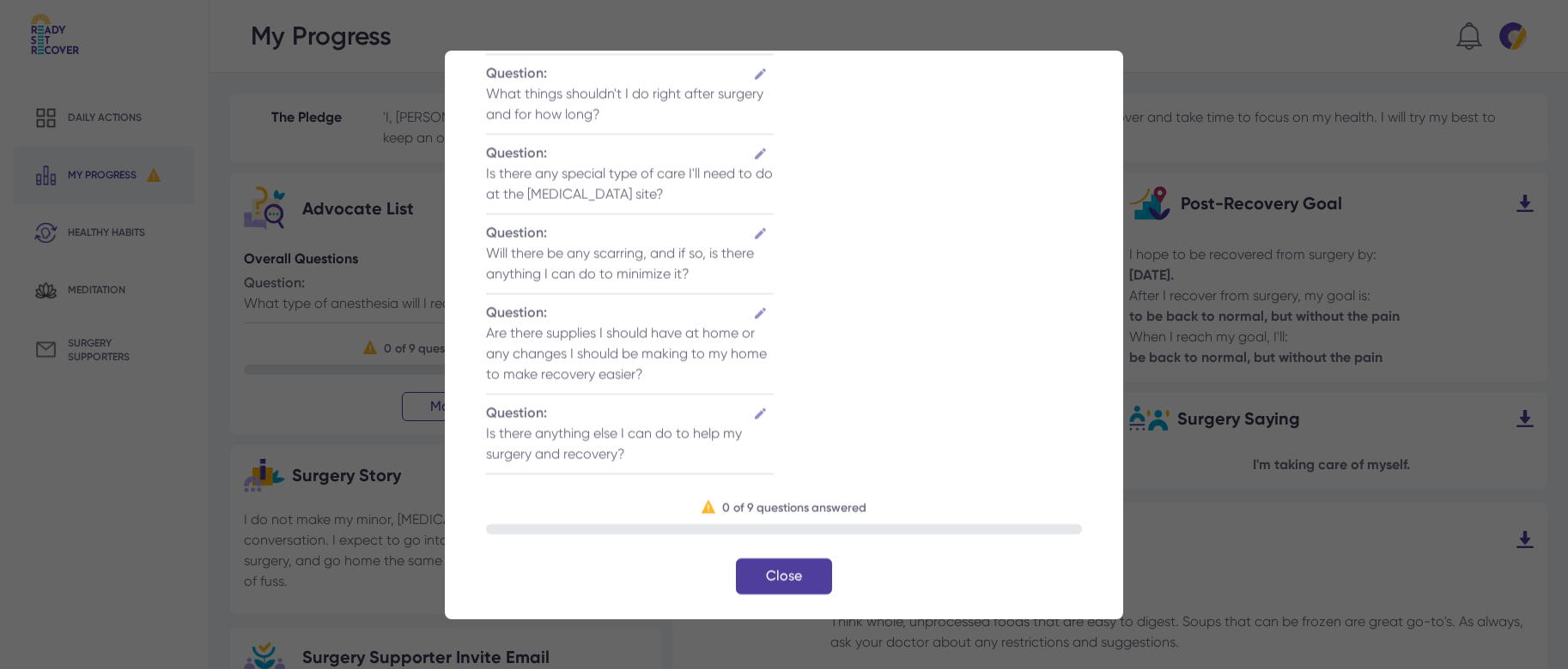
click at [788, 571] on div "Close" at bounding box center [784, 575] width 96 height 36
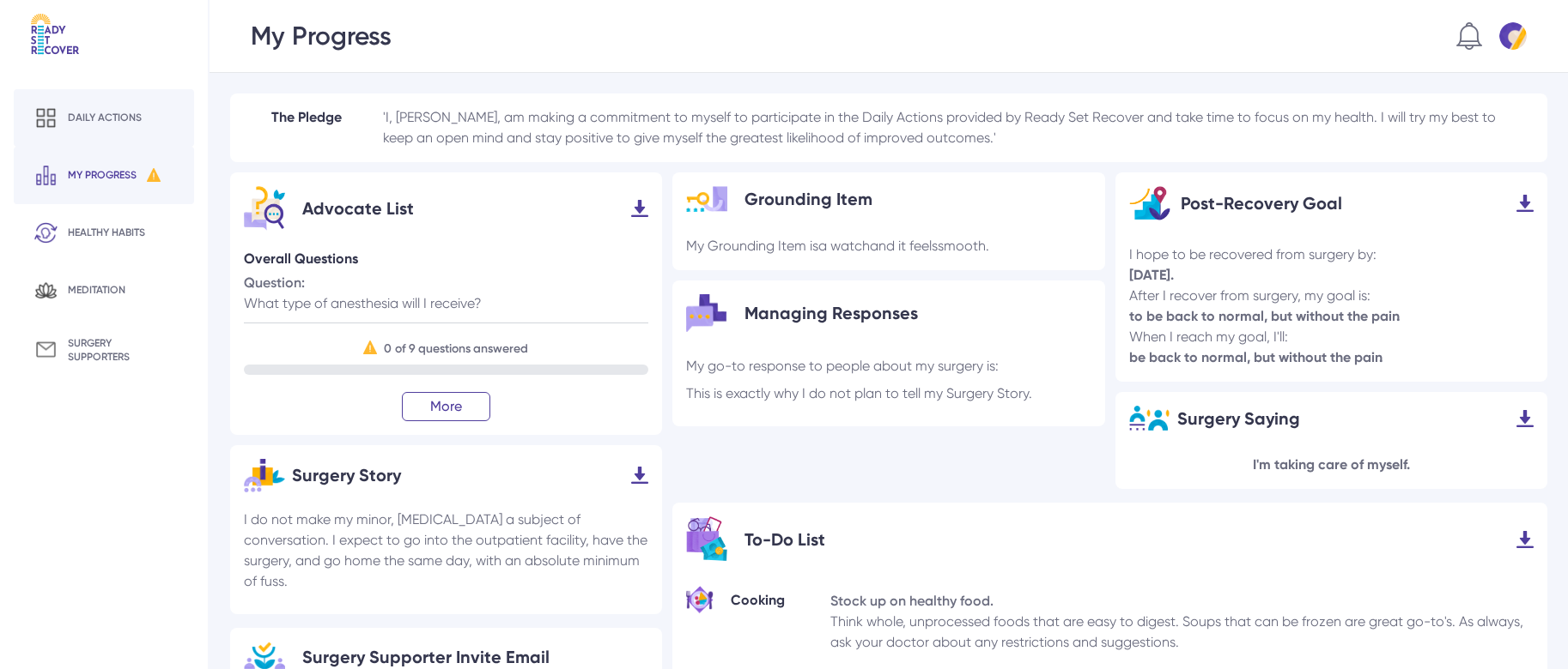
click at [109, 113] on div "Daily actions" at bounding box center [105, 118] width 74 height 14
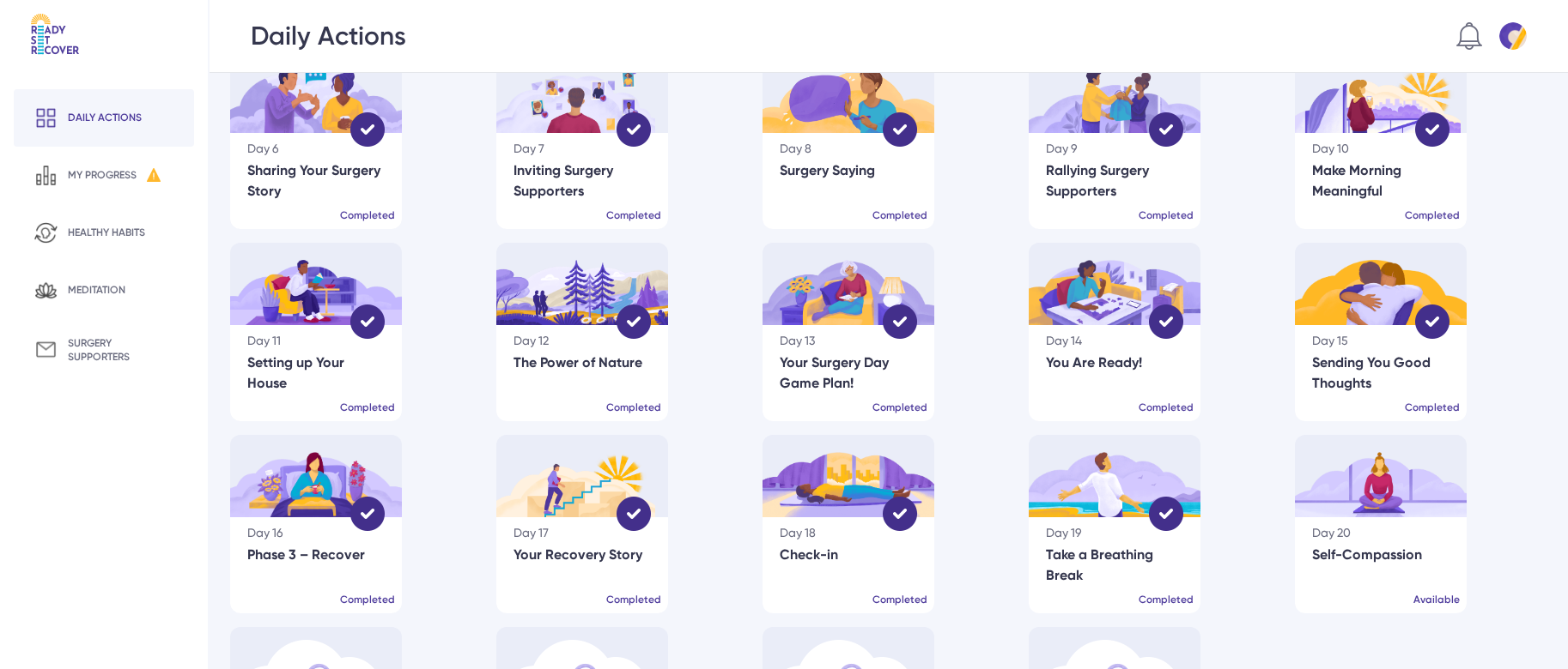
scroll to position [420, 0]
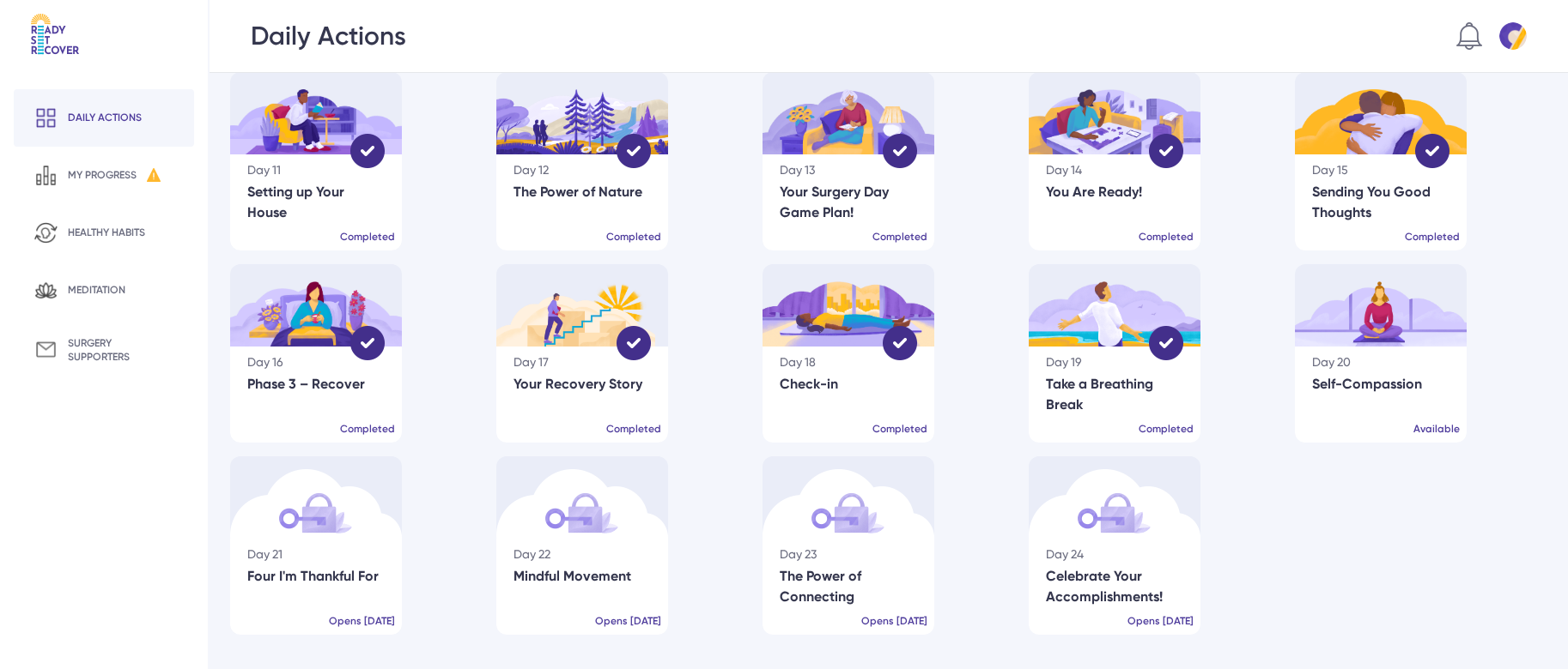
click at [1345, 373] on div "Day 20 Self-Compassion Available" at bounding box center [1381, 395] width 172 height 96
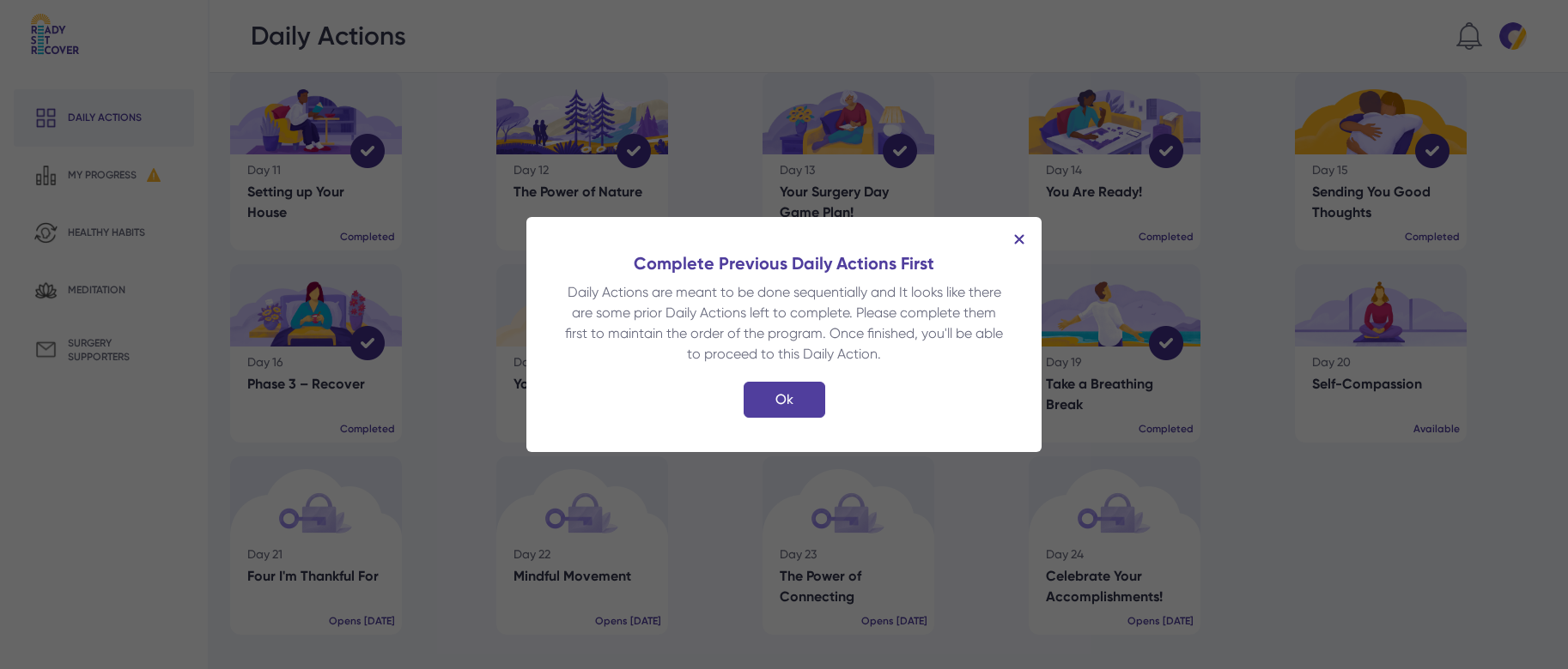
click at [1017, 236] on img at bounding box center [1019, 240] width 10 height 10
